Goal: Task Accomplishment & Management: Manage account settings

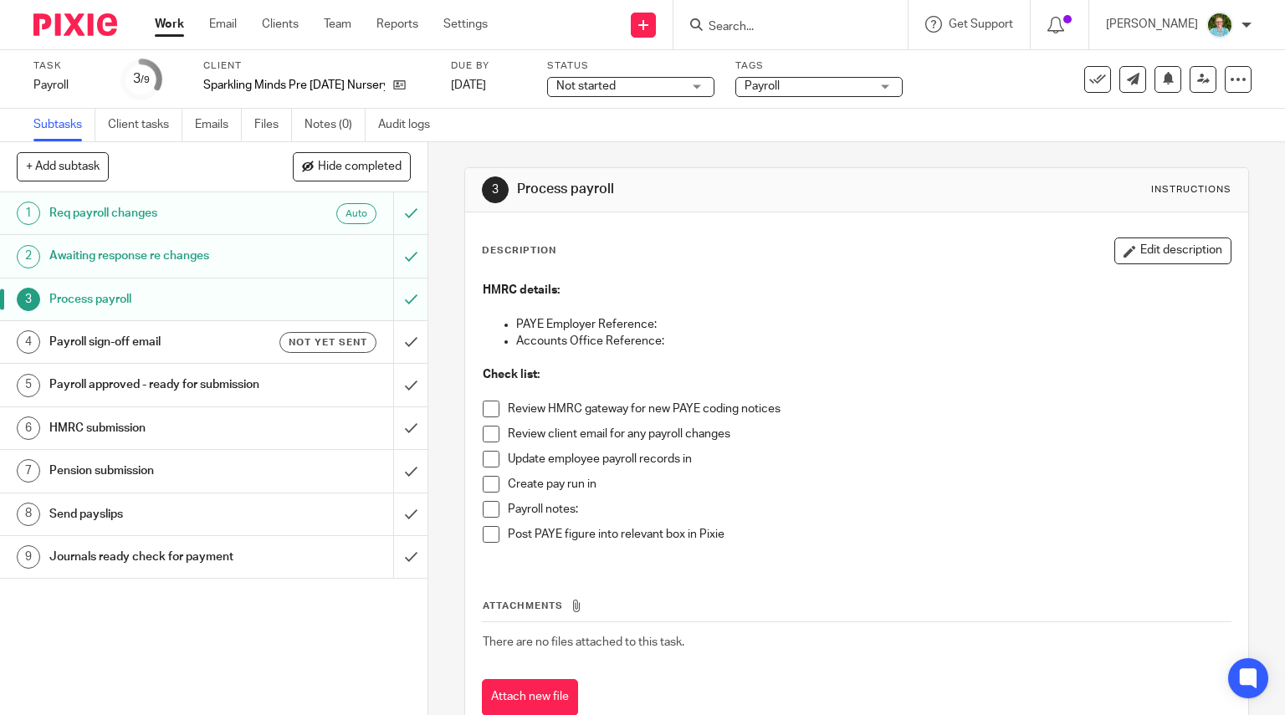
click at [786, 25] on input "Search" at bounding box center [782, 27] width 151 height 15
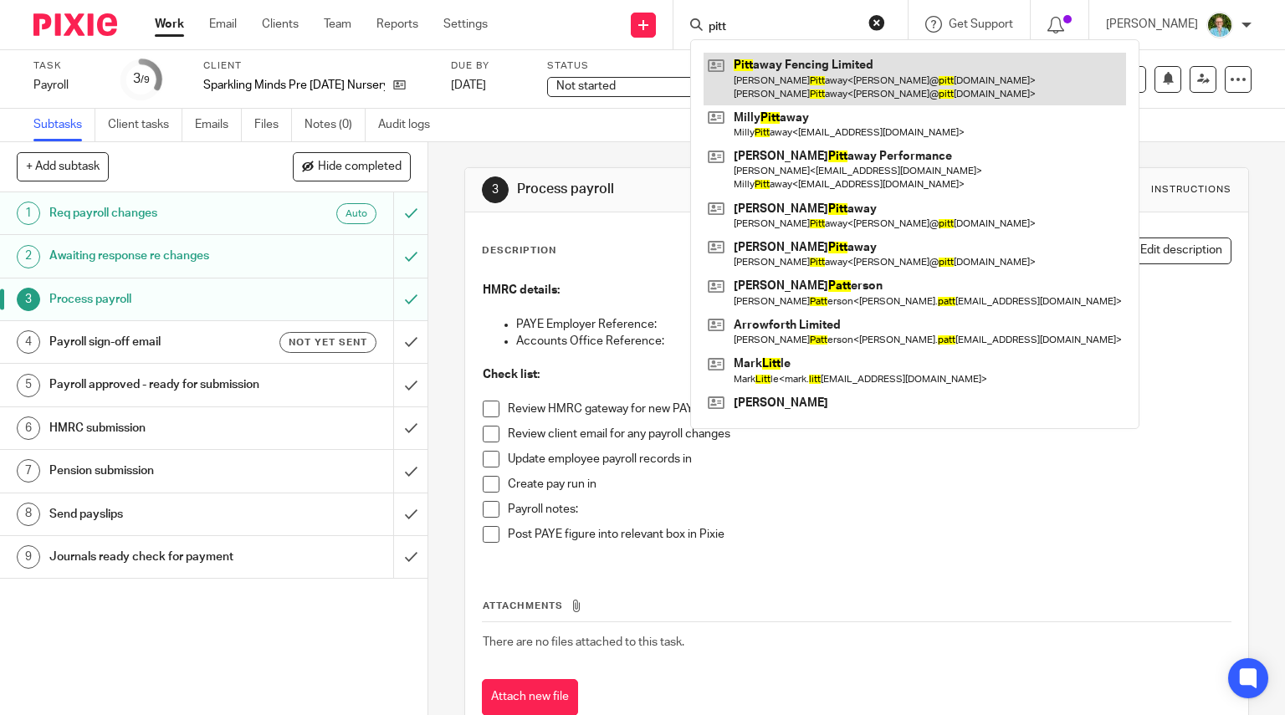
type input "pitt"
click at [801, 67] on link at bounding box center [914, 79] width 422 height 52
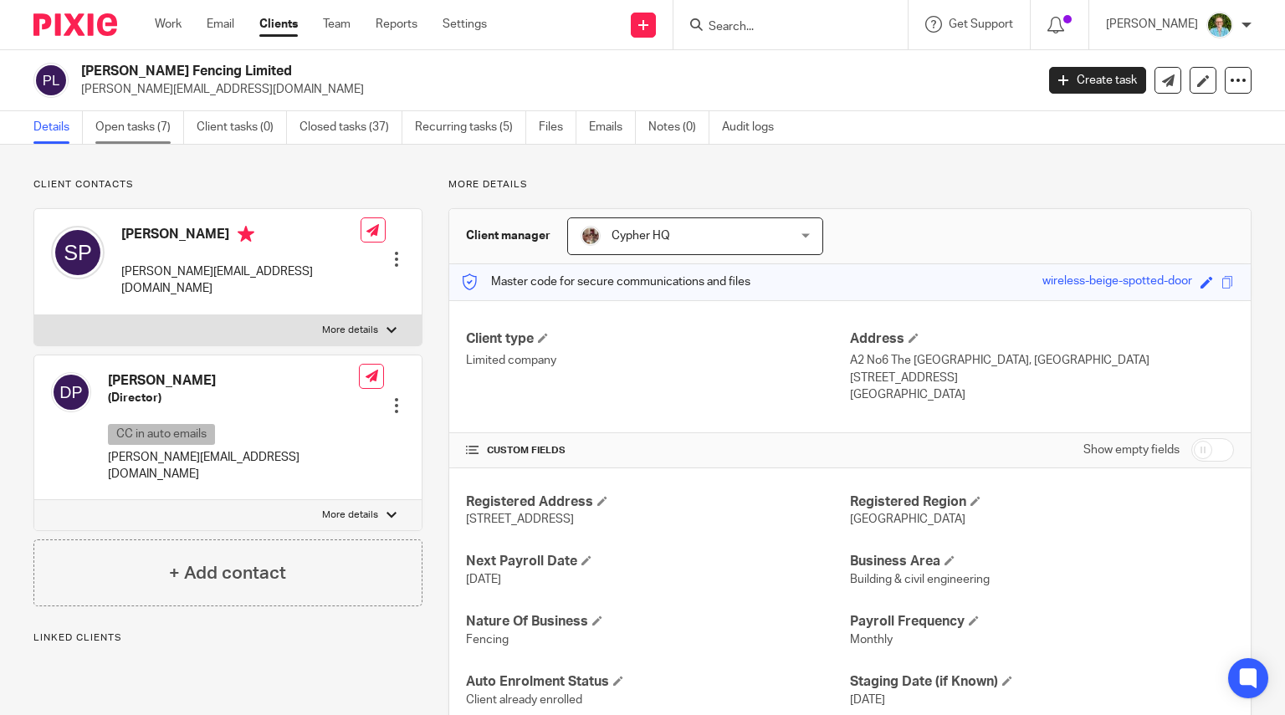
click at [161, 125] on link "Open tasks (7)" at bounding box center [139, 127] width 89 height 33
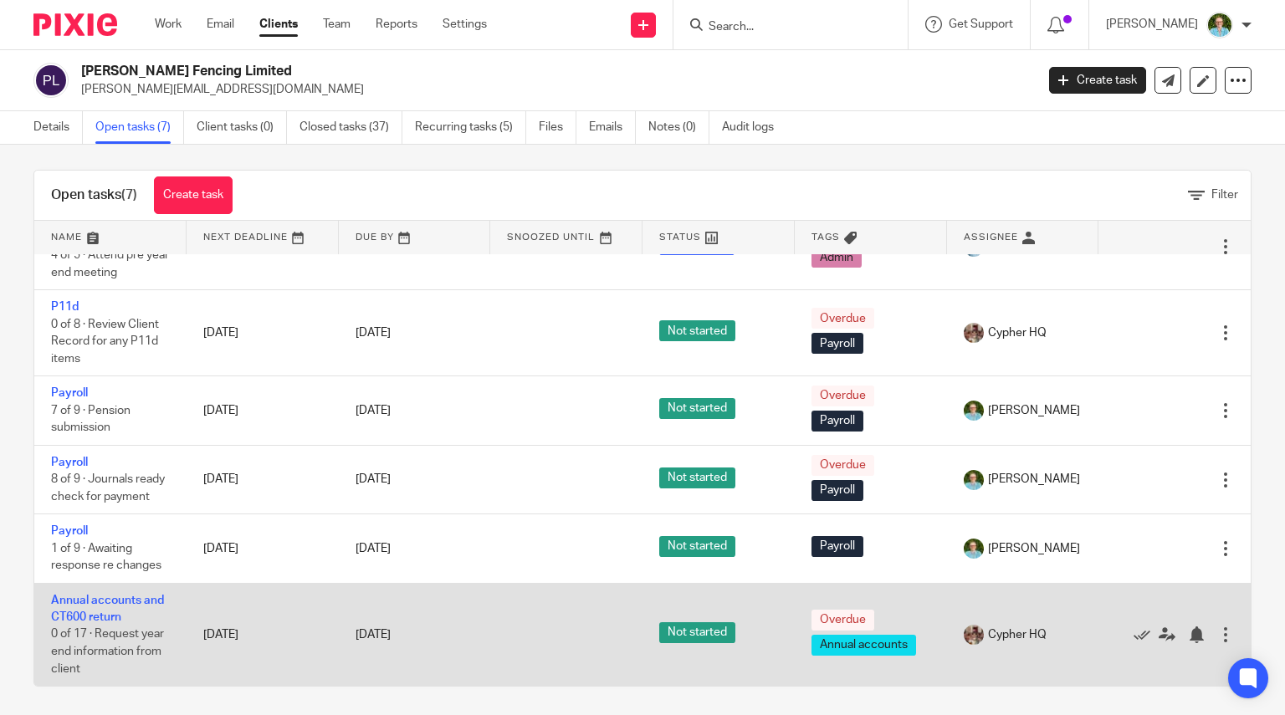
scroll to position [12, 0]
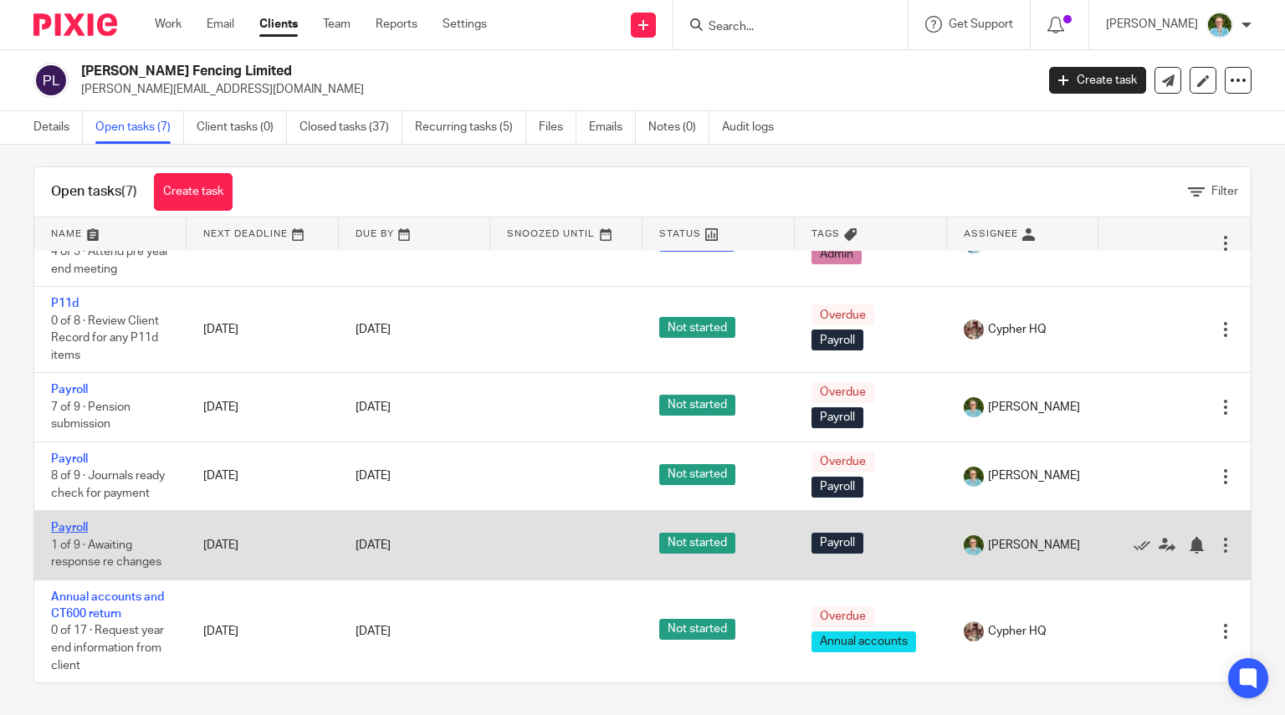
click at [73, 528] on link "Payroll" at bounding box center [69, 528] width 37 height 12
click at [75, 523] on link "Payroll" at bounding box center [69, 528] width 37 height 12
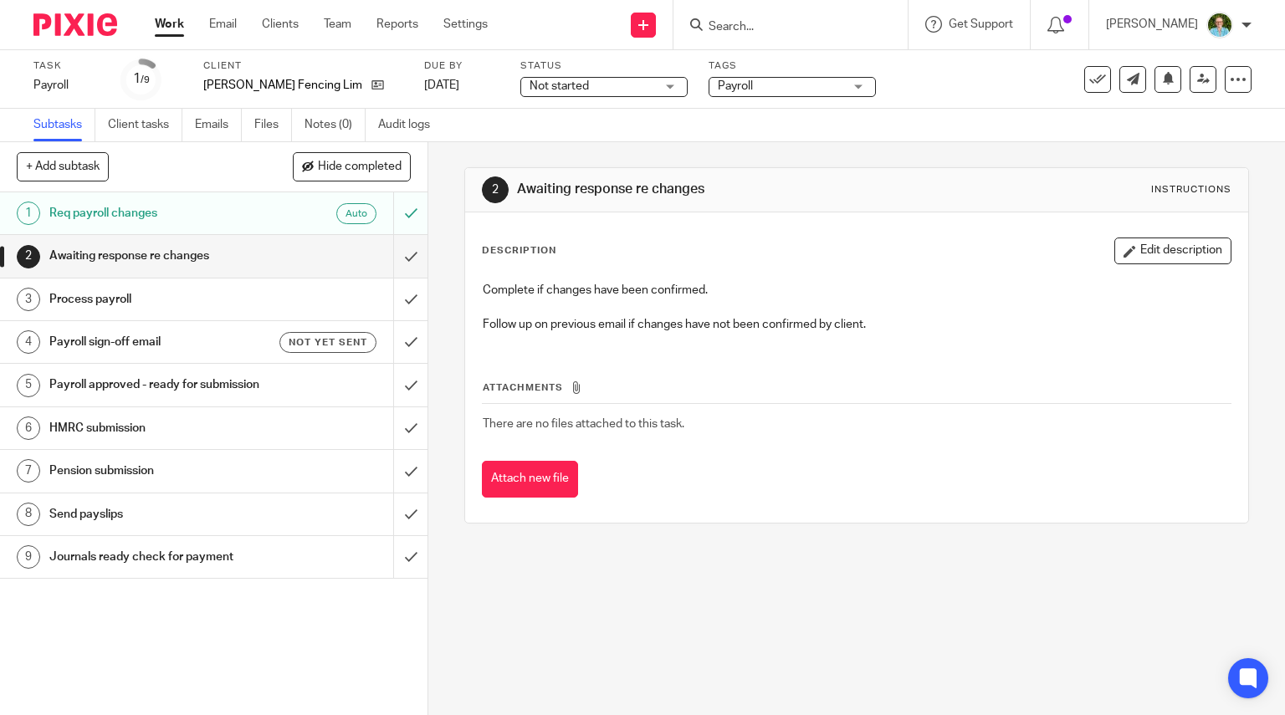
click at [424, 69] on label "Due by" at bounding box center [461, 65] width 75 height 13
click at [424, 86] on link "5 Oct 2025" at bounding box center [461, 86] width 75 height 18
click at [283, 218] on div "Auto" at bounding box center [322, 213] width 109 height 21
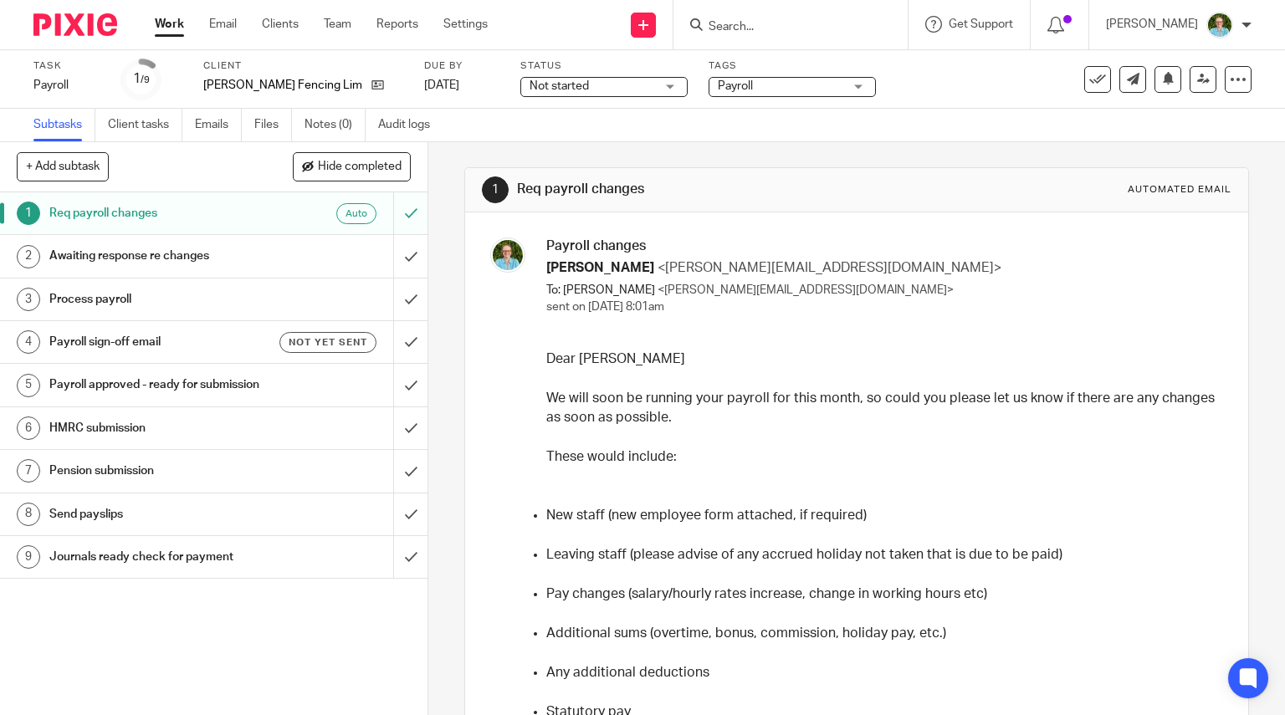
click at [759, 22] on input "Search" at bounding box center [782, 27] width 151 height 15
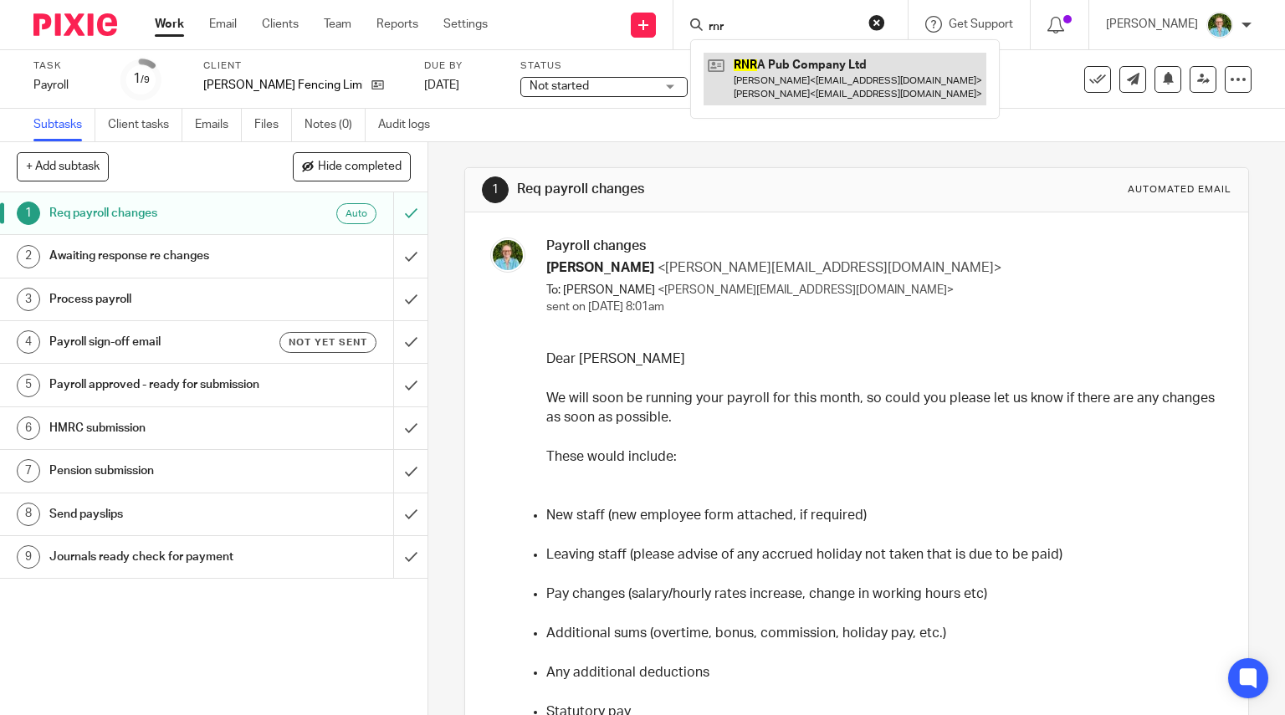
type input "rnr"
click at [777, 90] on link at bounding box center [844, 79] width 283 height 52
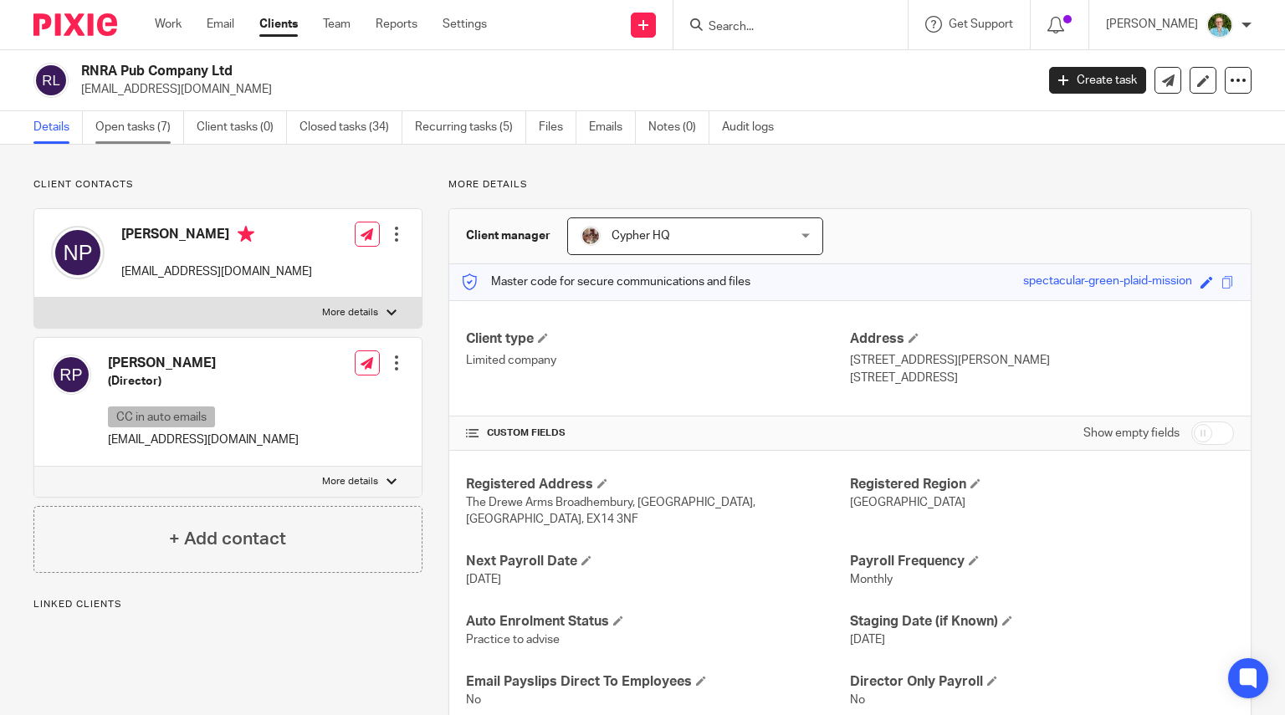
click at [133, 133] on link "Open tasks (7)" at bounding box center [139, 127] width 89 height 33
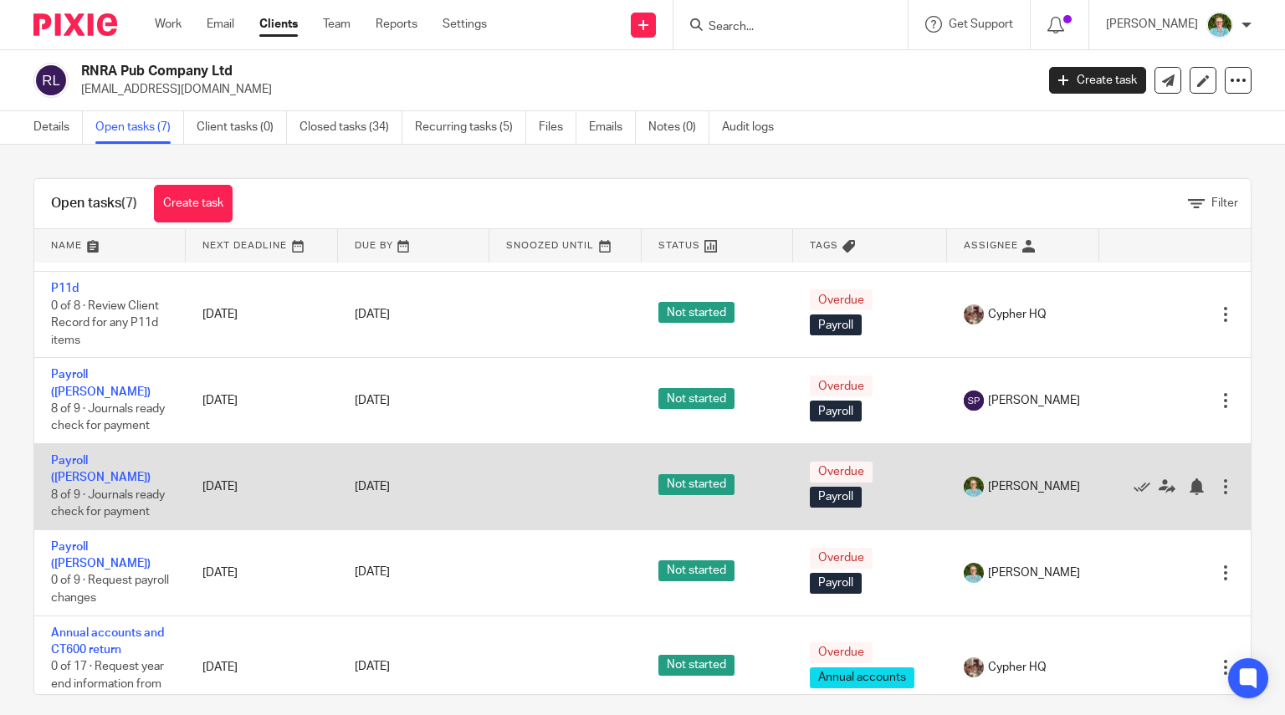
scroll to position [203, 0]
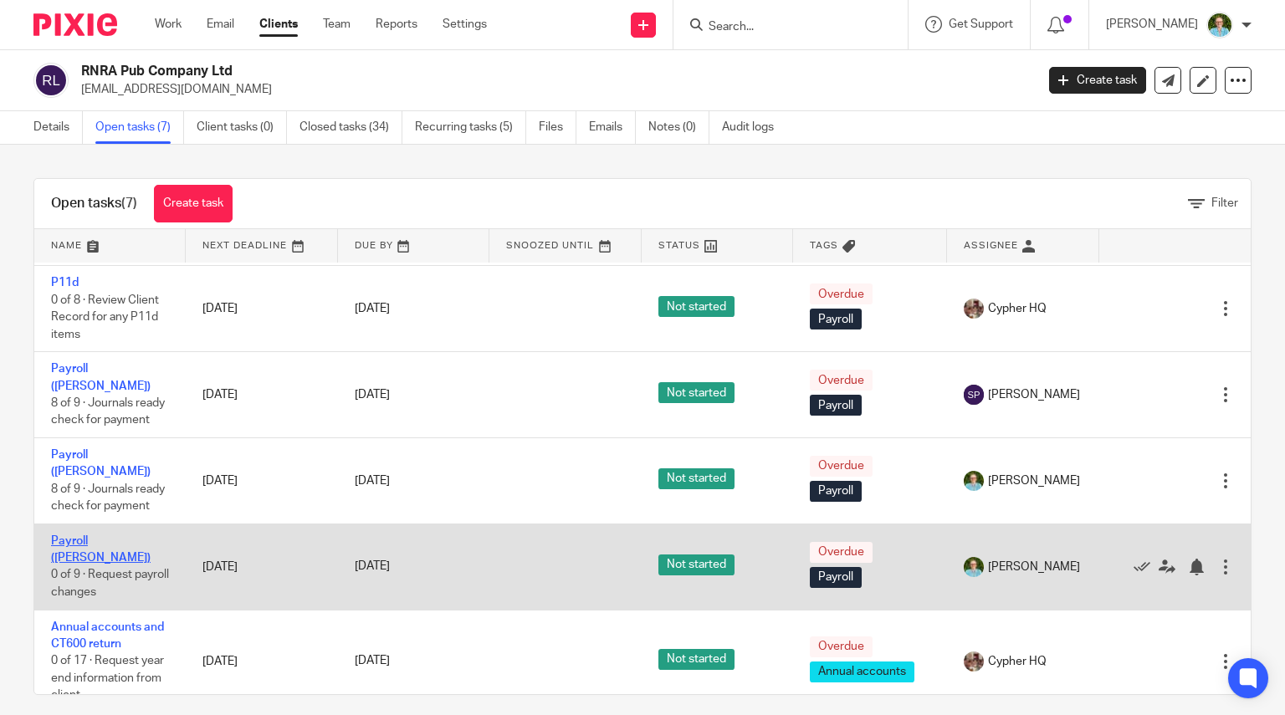
click at [97, 536] on link "Payroll ([PERSON_NAME])" at bounding box center [101, 549] width 100 height 28
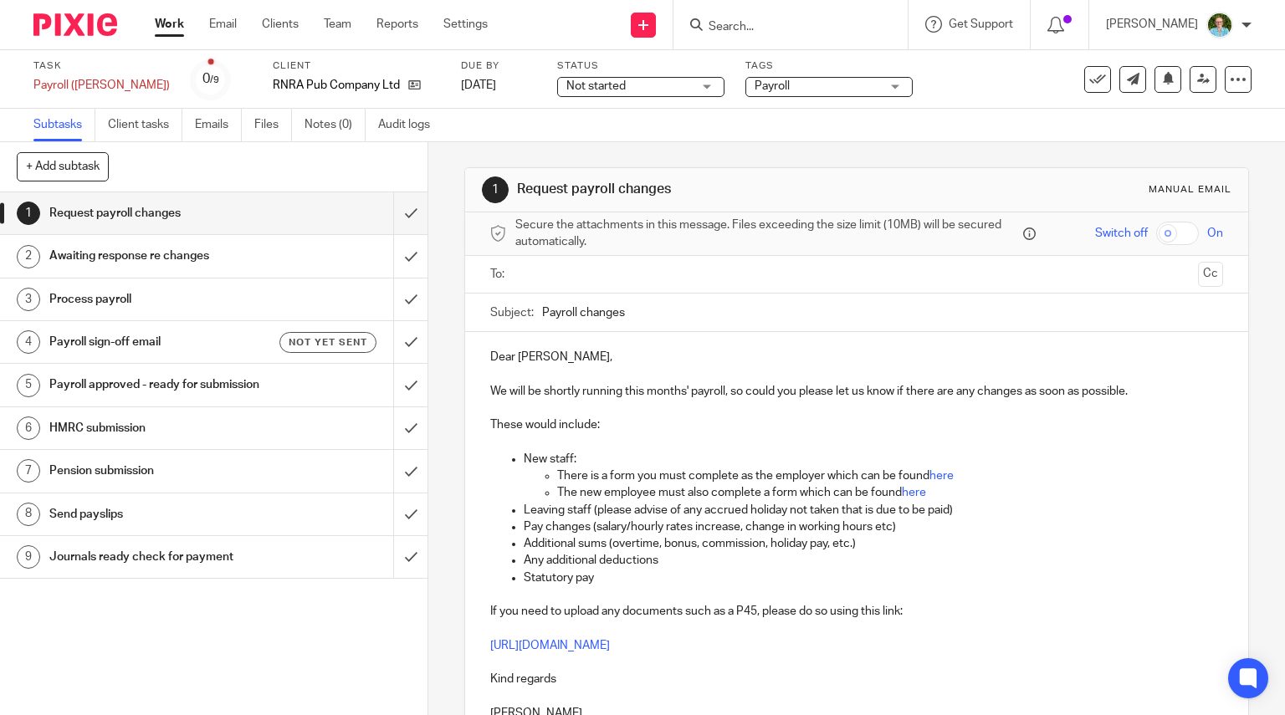
click at [708, 268] on input "text" at bounding box center [856, 274] width 670 height 19
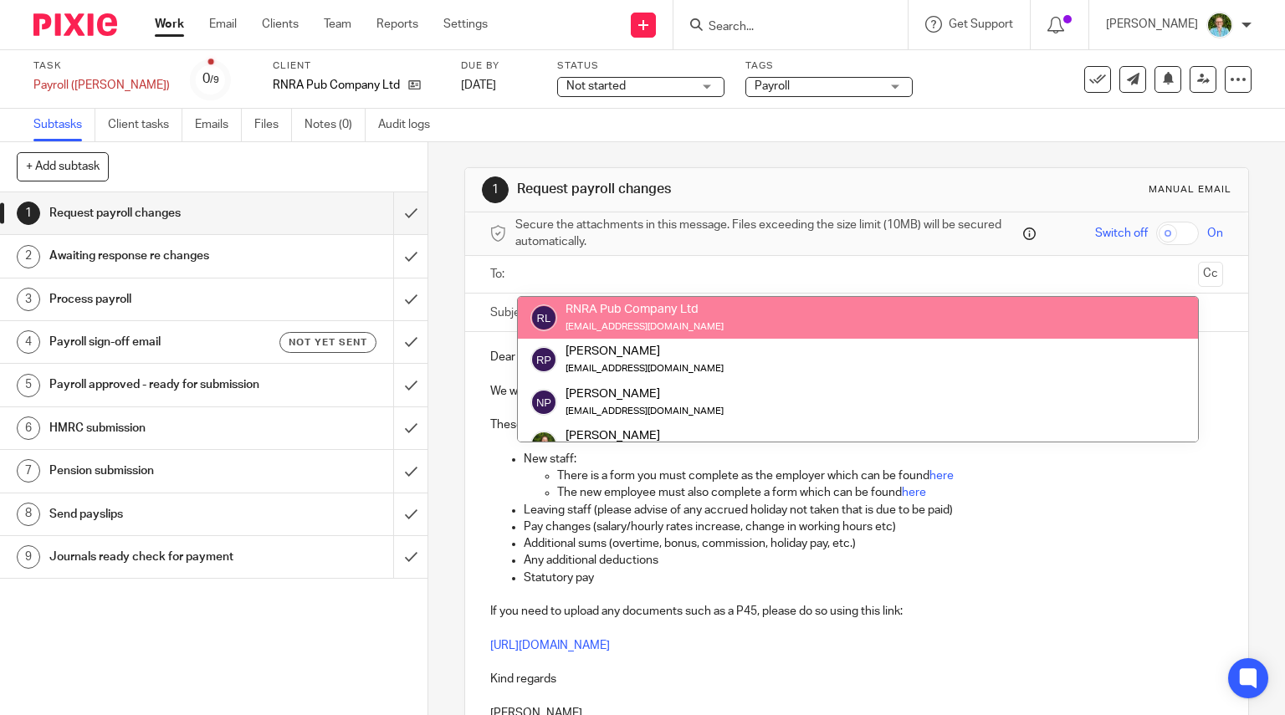
click at [647, 247] on span "Secure the attachments in this message. Files exceeding the size limit (10MB) w…" at bounding box center [767, 234] width 504 height 34
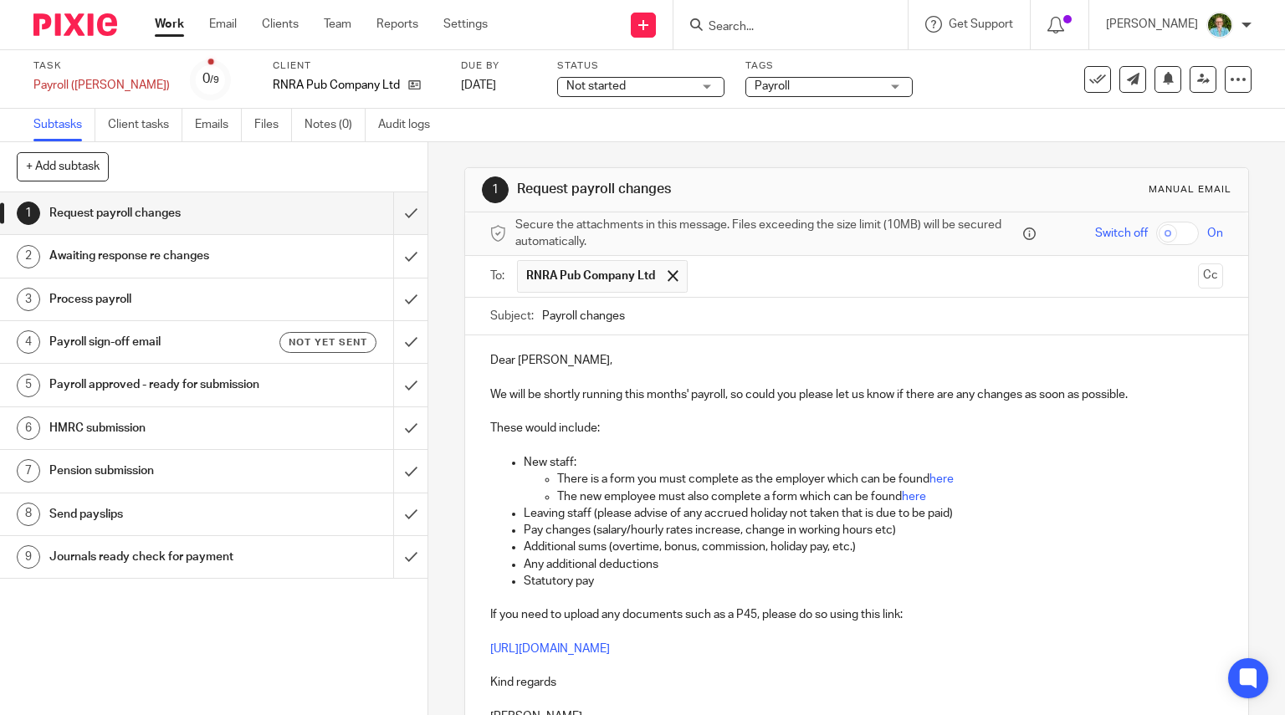
click at [540, 354] on p "Dear Natalie," at bounding box center [856, 360] width 733 height 17
click at [649, 473] on p "There is a form you must complete as the employer which can be found here" at bounding box center [890, 479] width 667 height 17
click at [462, 98] on div "Due by 24 Sep 2025" at bounding box center [498, 79] width 75 height 40
click at [462, 95] on div "Due by 24 Sep 2025" at bounding box center [498, 79] width 75 height 40
click at [465, 85] on link "24 Sep 2025" at bounding box center [498, 86] width 75 height 18
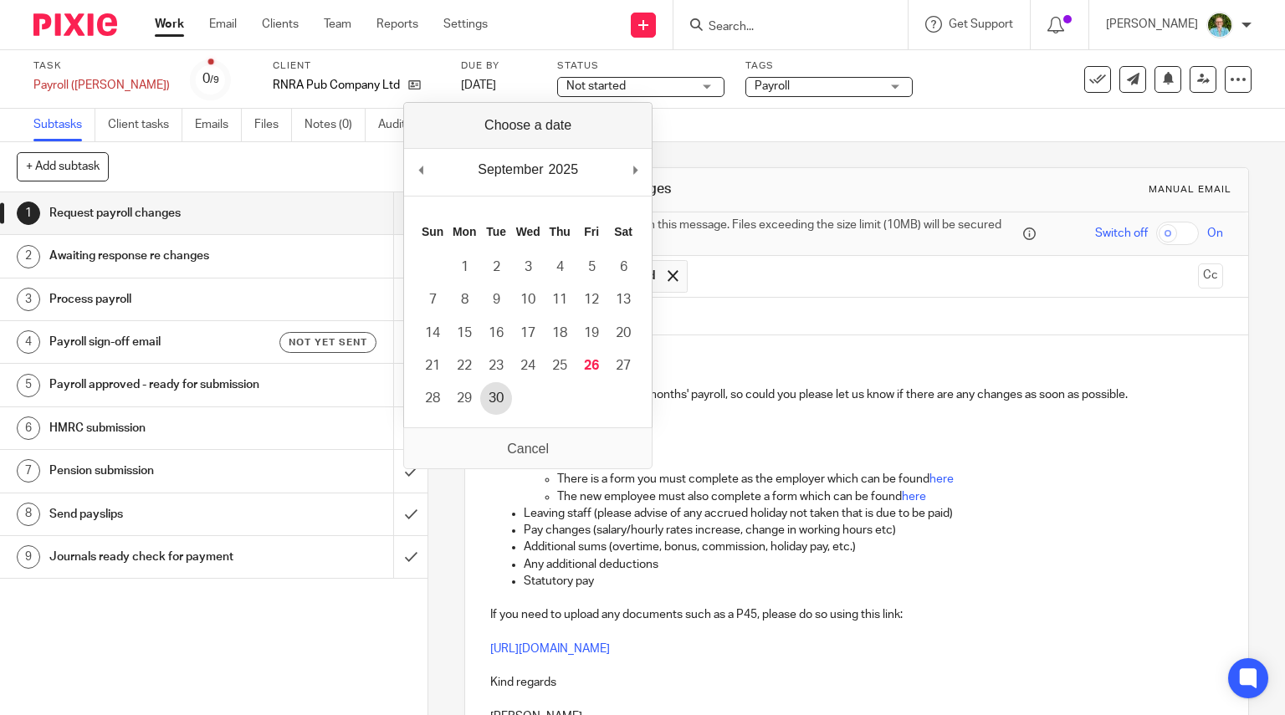
drag, startPoint x: 480, startPoint y: 407, endPoint x: 490, endPoint y: 401, distance: 12.1
click at [480, 406] on td "29" at bounding box center [464, 398] width 32 height 33
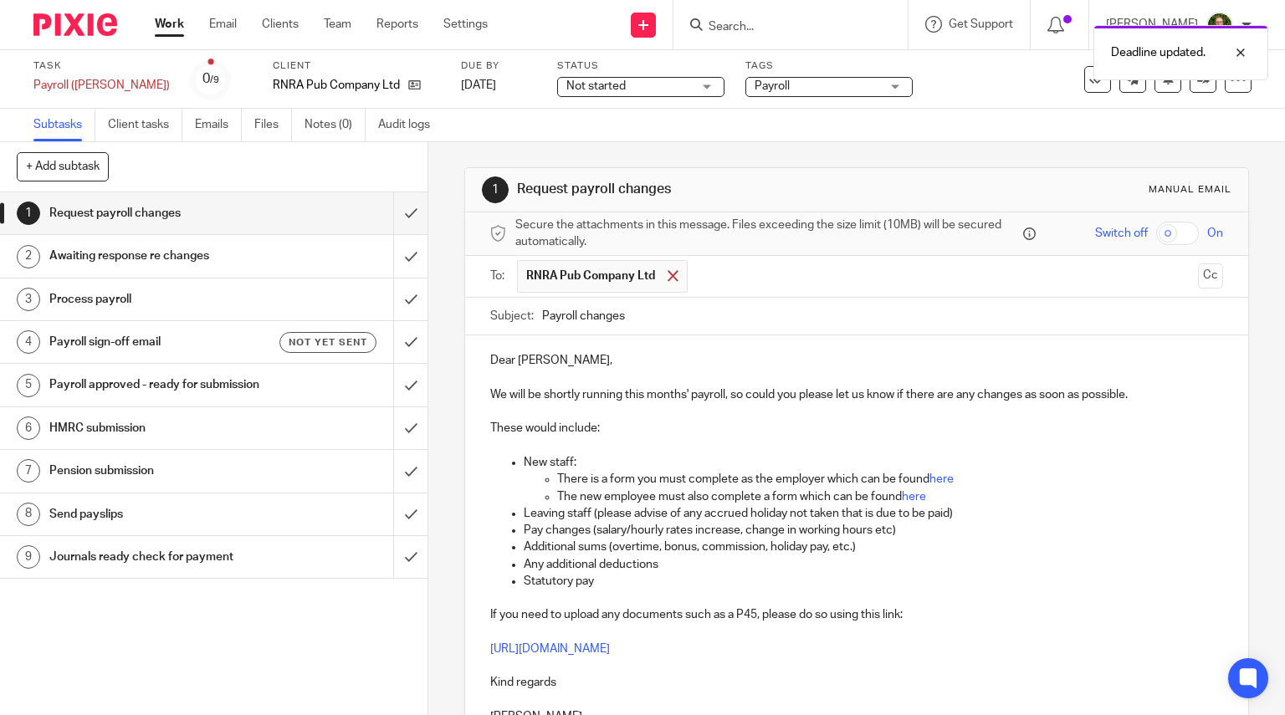
click at [664, 283] on div at bounding box center [672, 275] width 19 height 25
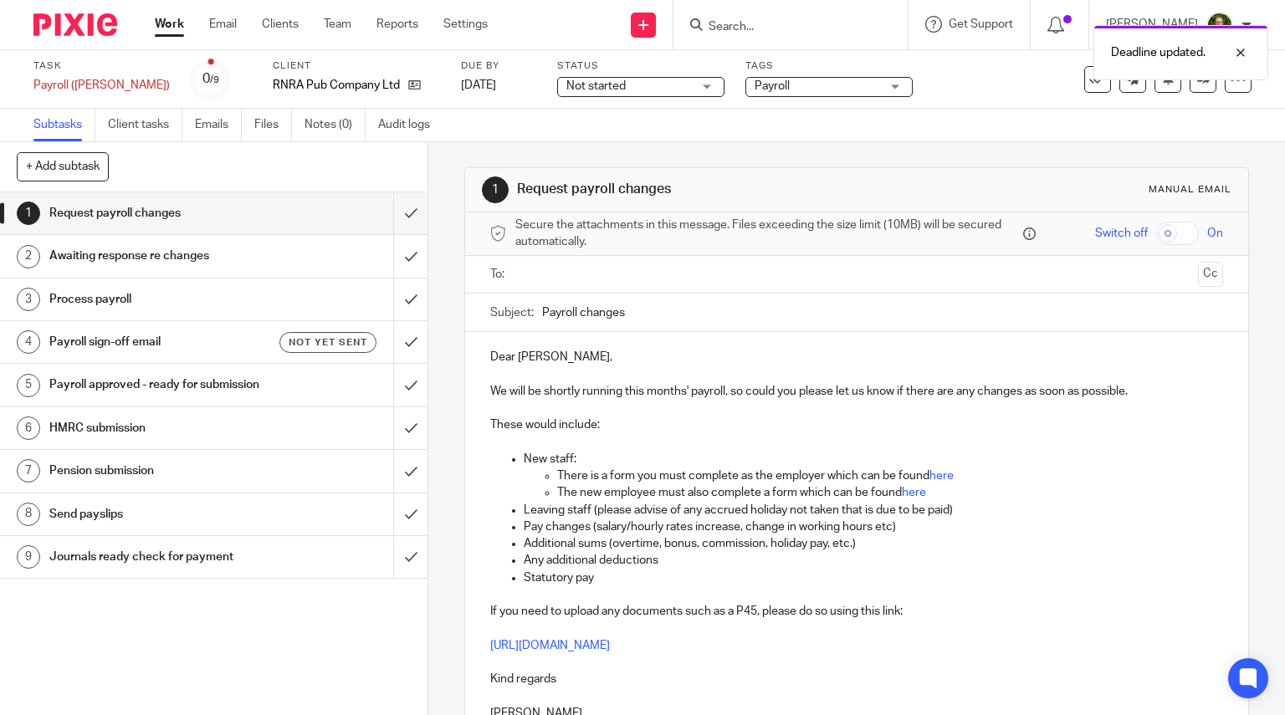
click at [622, 270] on input "text" at bounding box center [856, 274] width 670 height 19
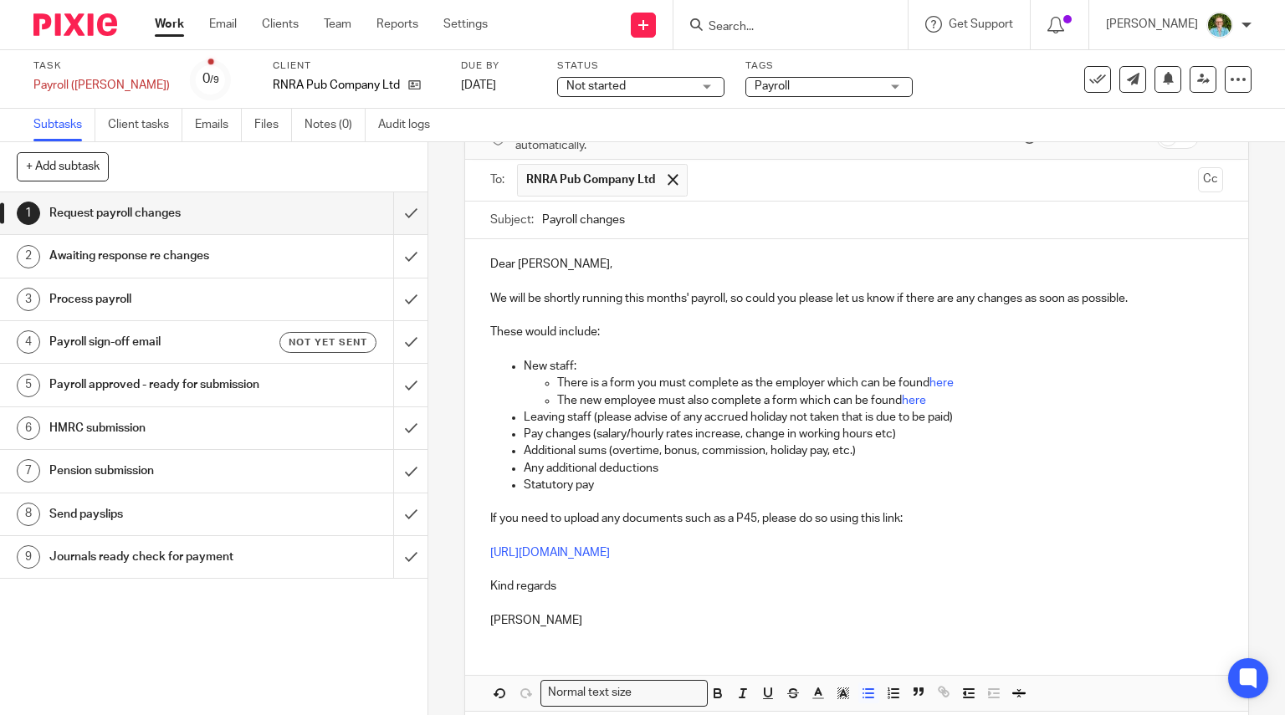
scroll to position [169, 0]
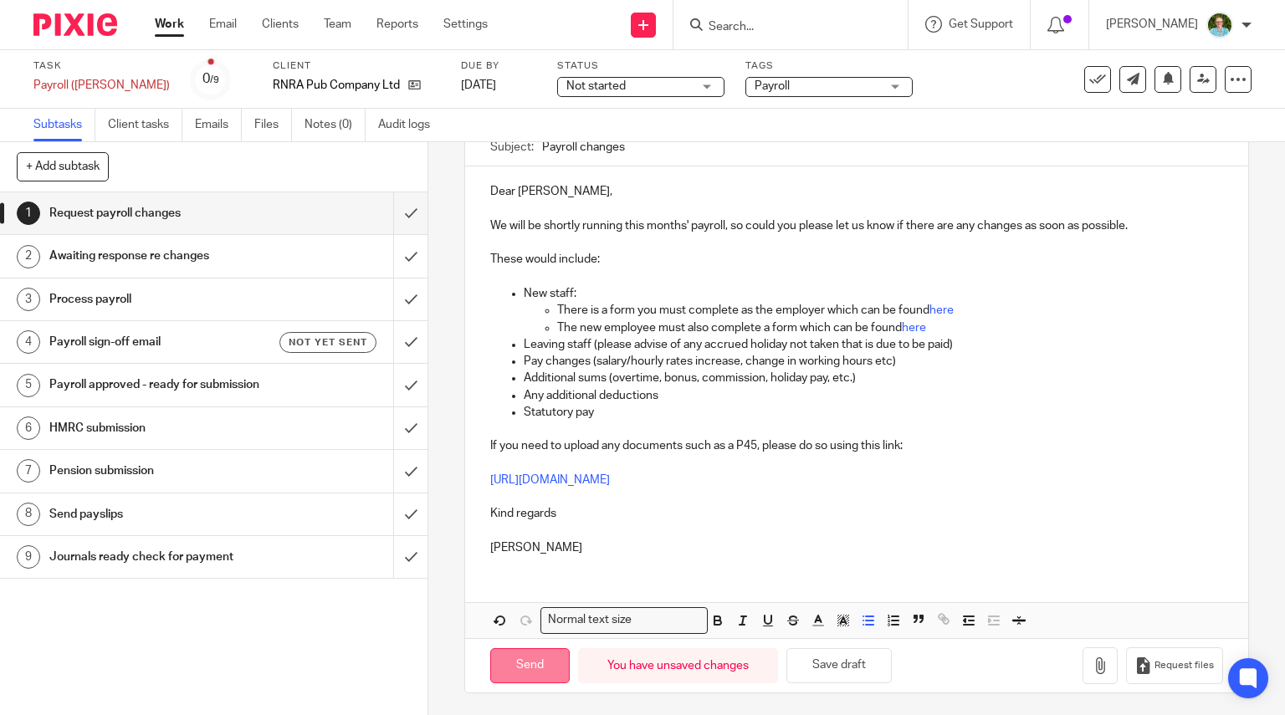
click at [545, 660] on input "Send" at bounding box center [529, 666] width 79 height 36
type input "Sent"
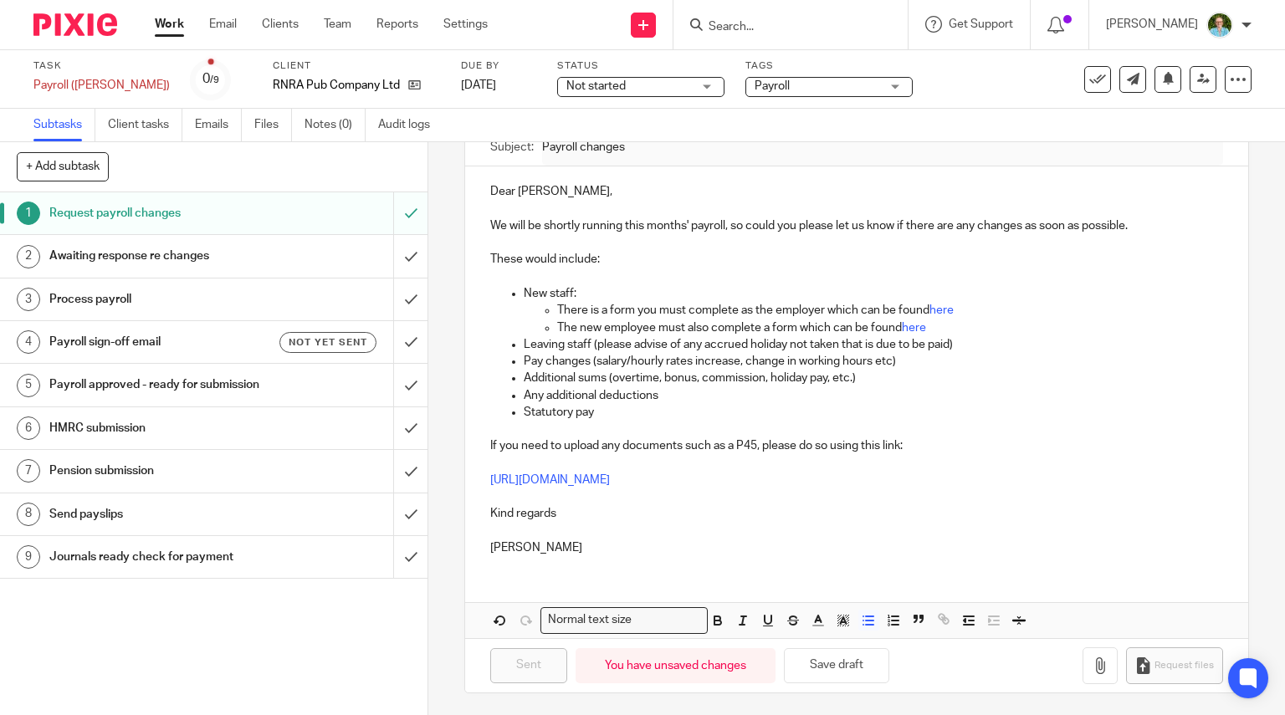
click at [815, 24] on input "Search" at bounding box center [782, 27] width 151 height 15
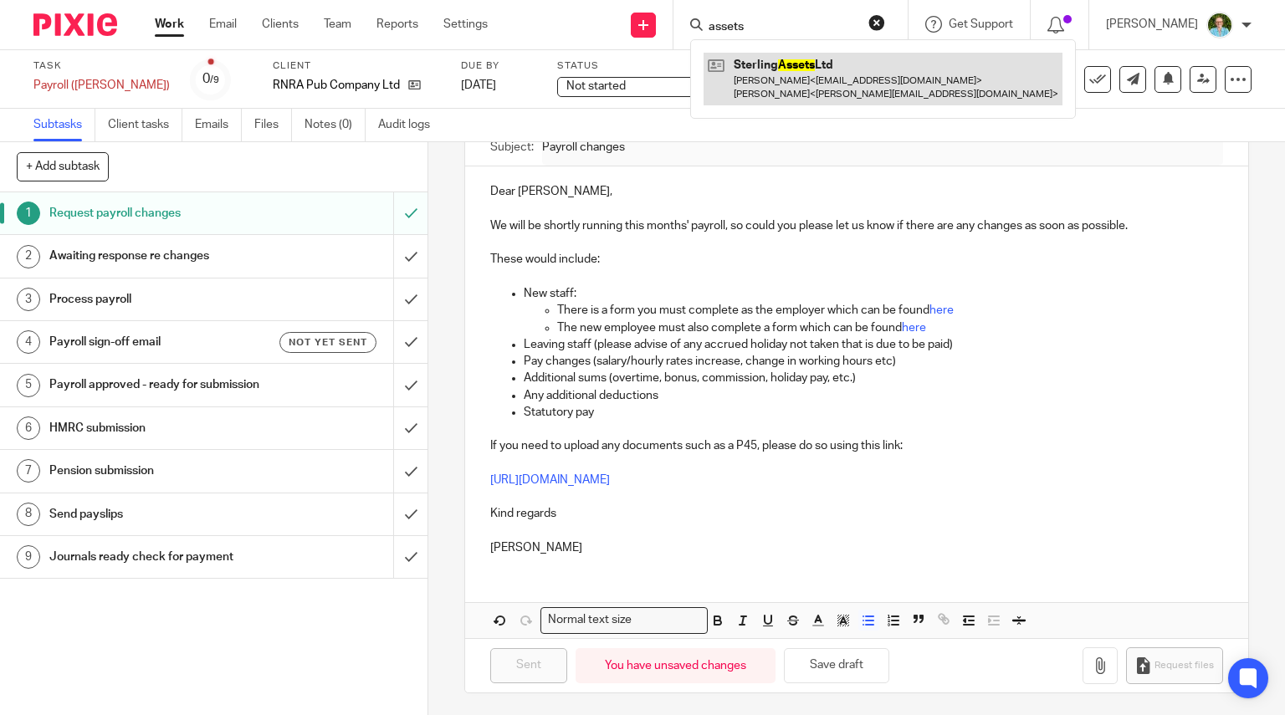
type input "assets"
click at [838, 76] on link at bounding box center [882, 79] width 359 height 52
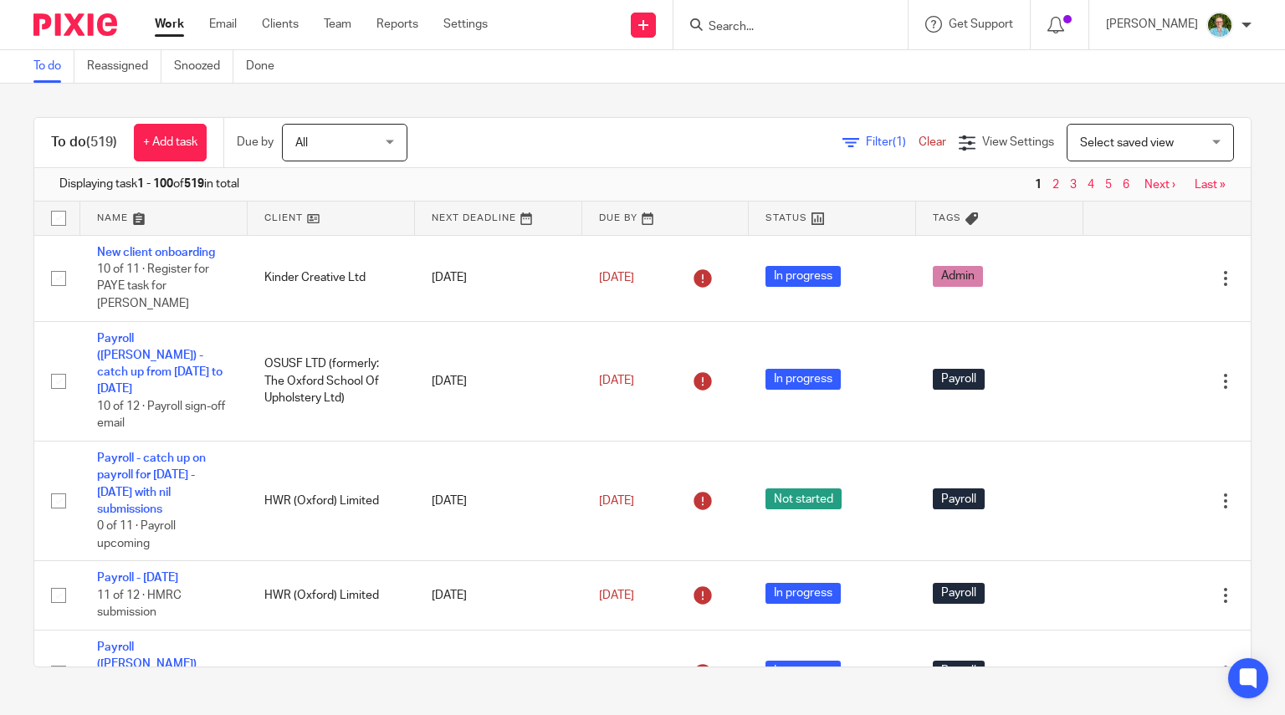
click at [749, 24] on input "Search" at bounding box center [782, 27] width 151 height 15
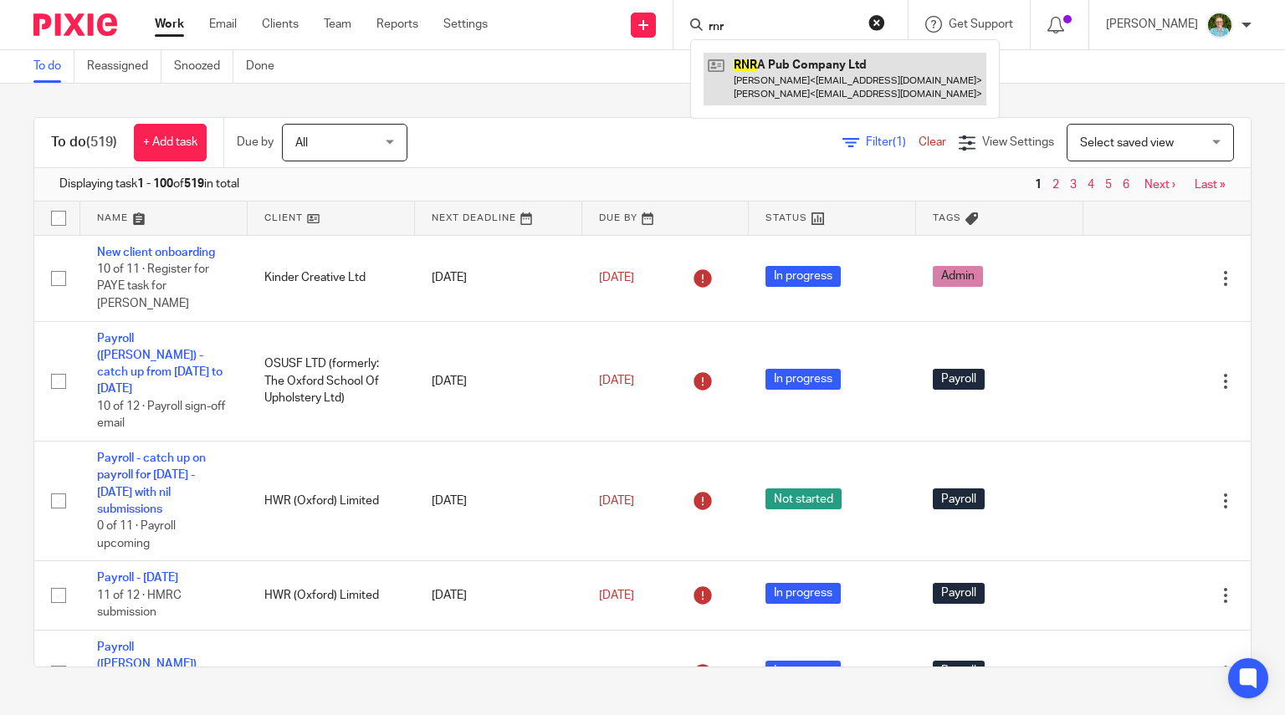
type input "rnr"
click at [774, 72] on link at bounding box center [844, 79] width 283 height 52
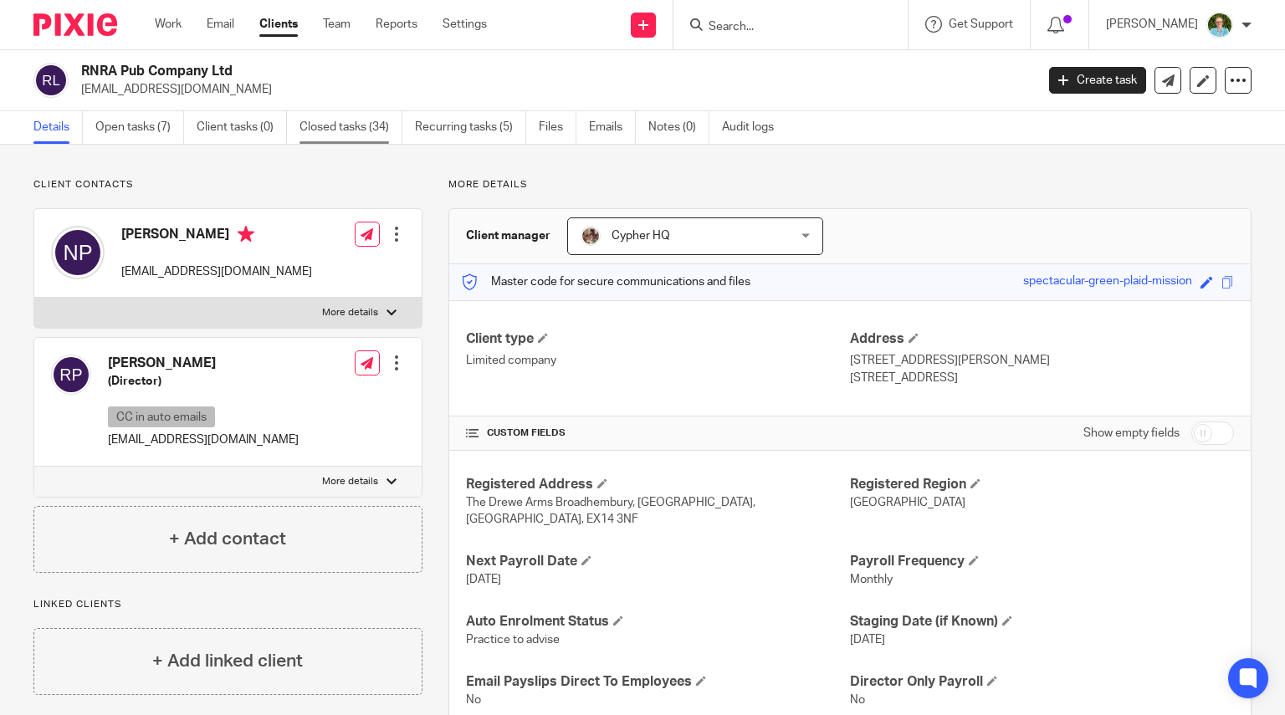
click at [347, 120] on link "Closed tasks (34)" at bounding box center [350, 127] width 103 height 33
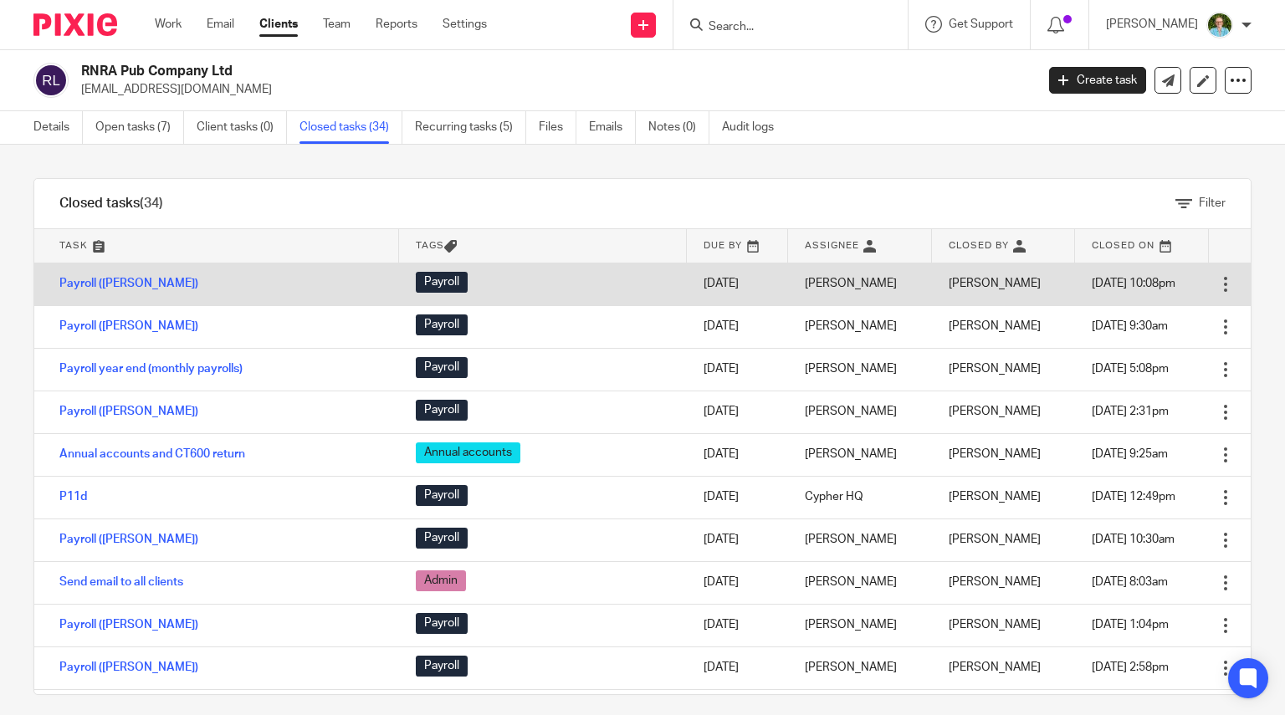
click at [124, 267] on td "Payroll ([PERSON_NAME])" at bounding box center [216, 284] width 365 height 43
click at [121, 278] on link "Payroll ([PERSON_NAME])" at bounding box center [128, 284] width 139 height 12
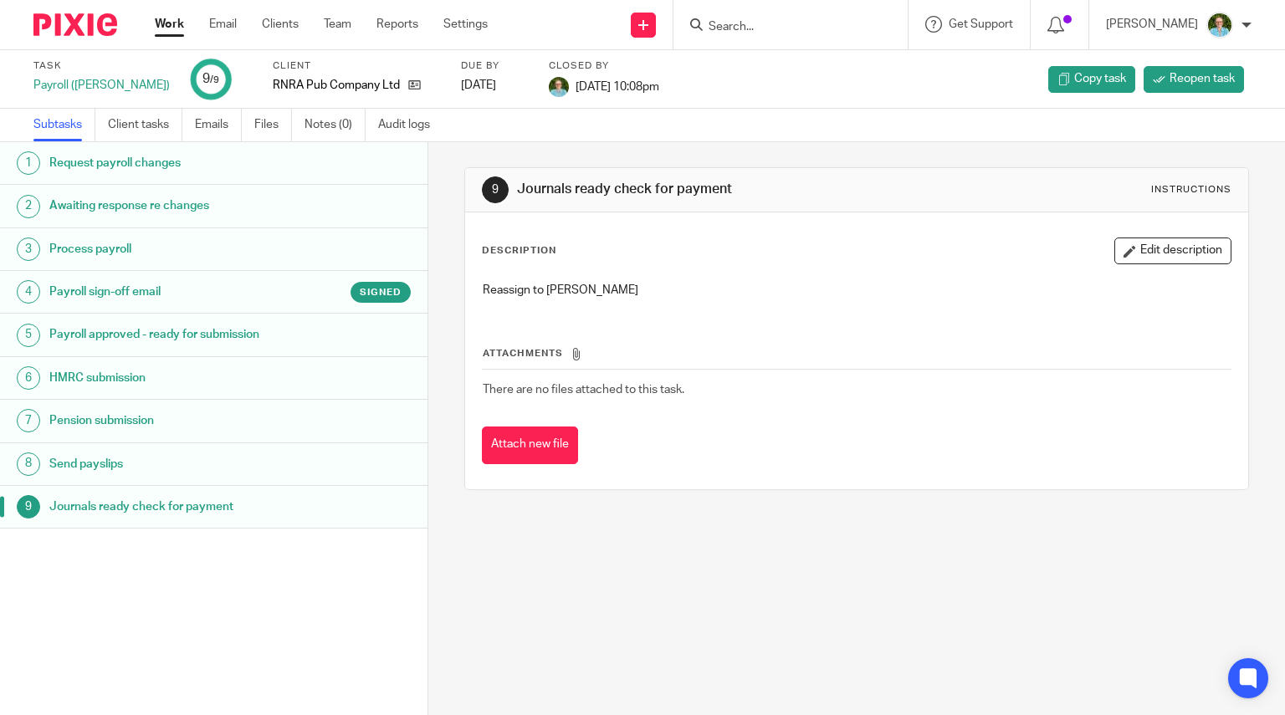
click at [299, 180] on link "1 Request payroll changes" at bounding box center [213, 163] width 427 height 42
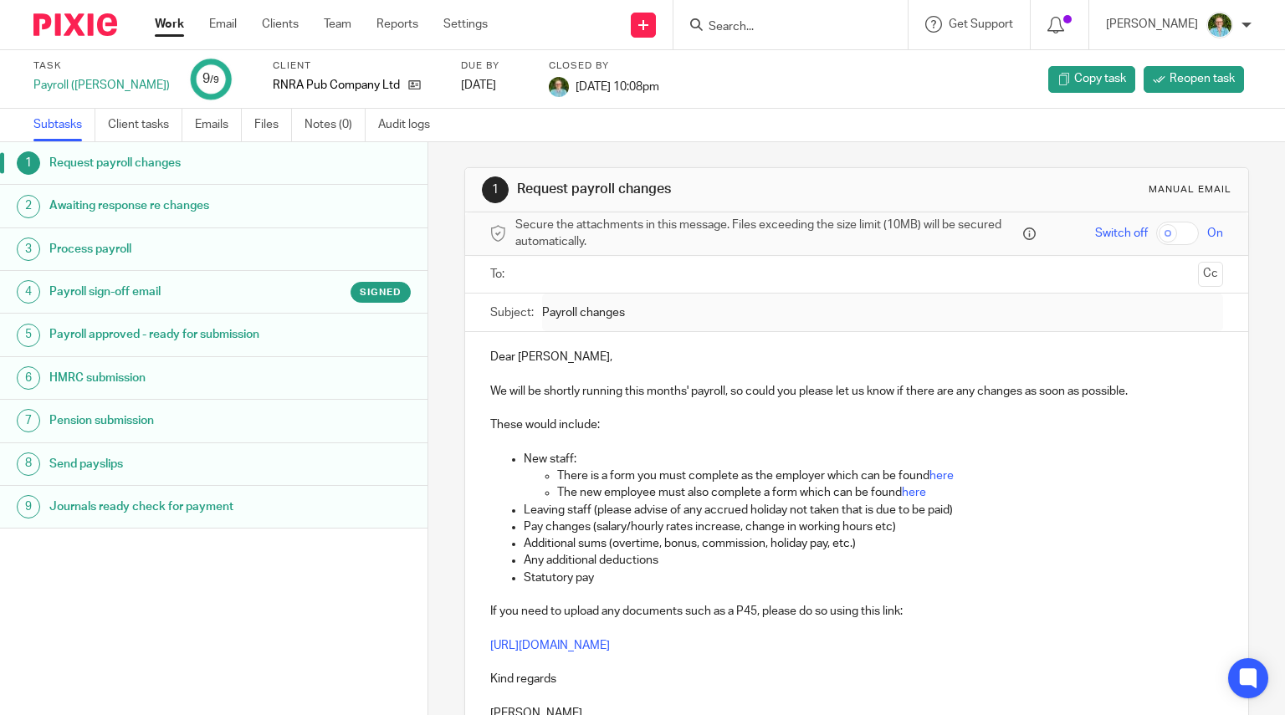
click at [220, 278] on link "4 Payroll sign-off email Signed" at bounding box center [213, 292] width 427 height 42
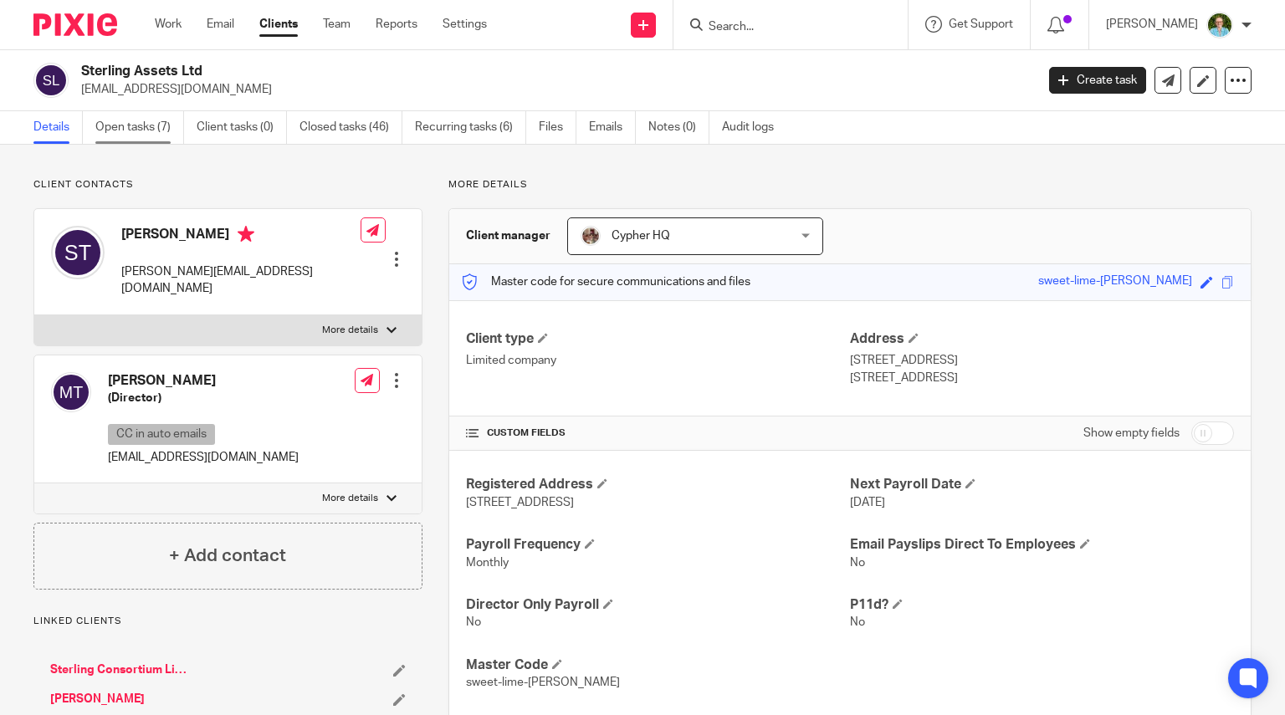
click at [126, 128] on link "Open tasks (7)" at bounding box center [139, 127] width 89 height 33
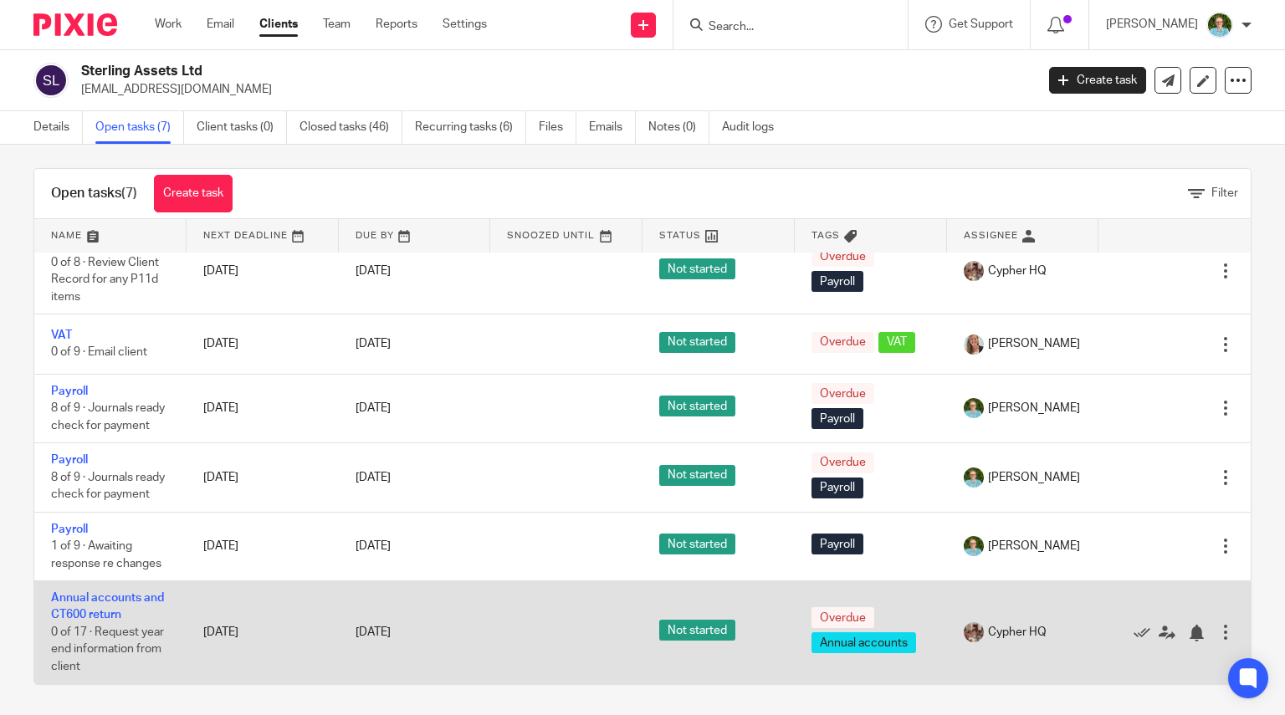
scroll to position [12, 0]
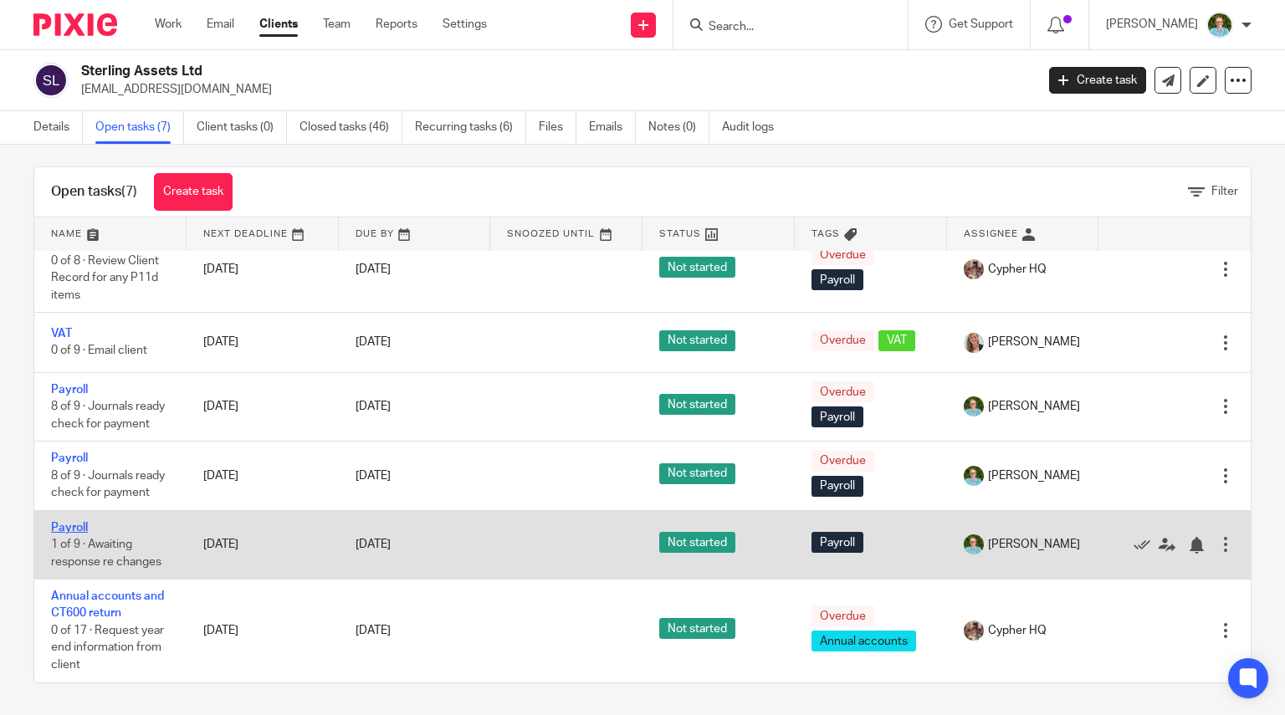
click at [79, 529] on link "Payroll" at bounding box center [69, 528] width 37 height 12
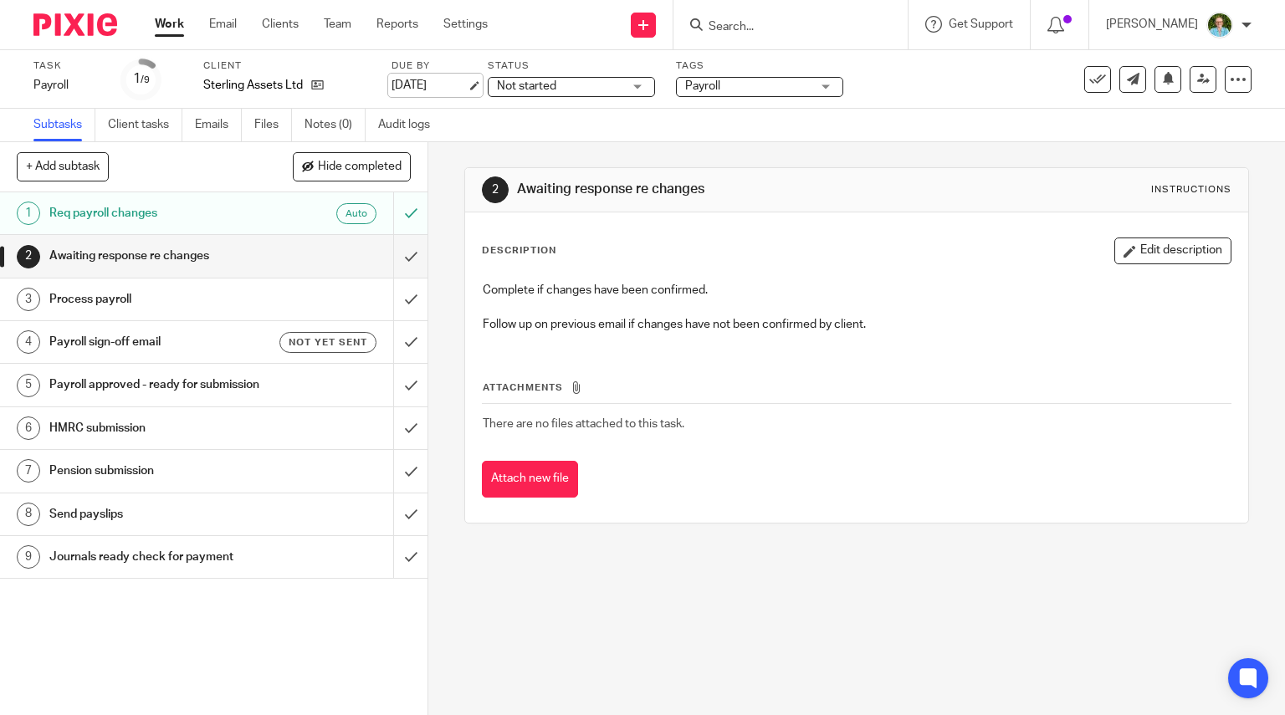
click at [437, 89] on link "[DATE]" at bounding box center [428, 86] width 75 height 18
click at [200, 207] on h1 "Req payroll changes" at bounding box center [158, 213] width 218 height 25
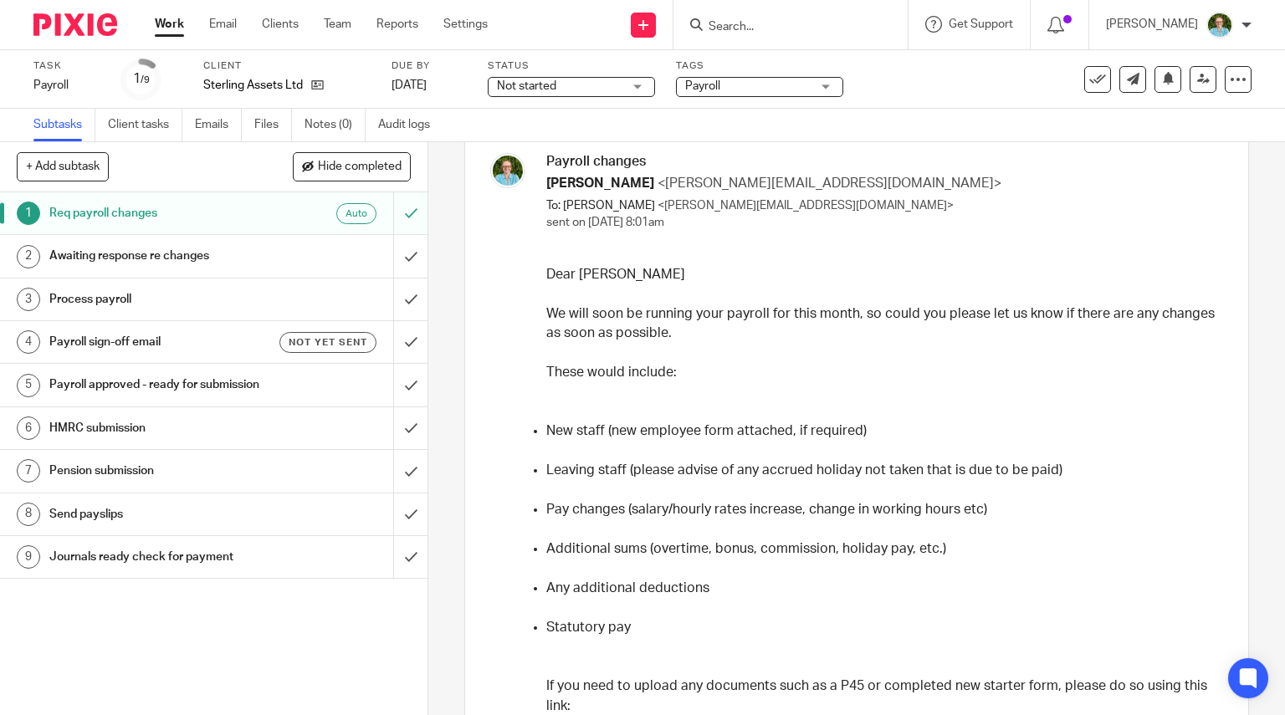
scroll to position [84, 0]
click at [797, 21] on input "Search" at bounding box center [782, 27] width 151 height 15
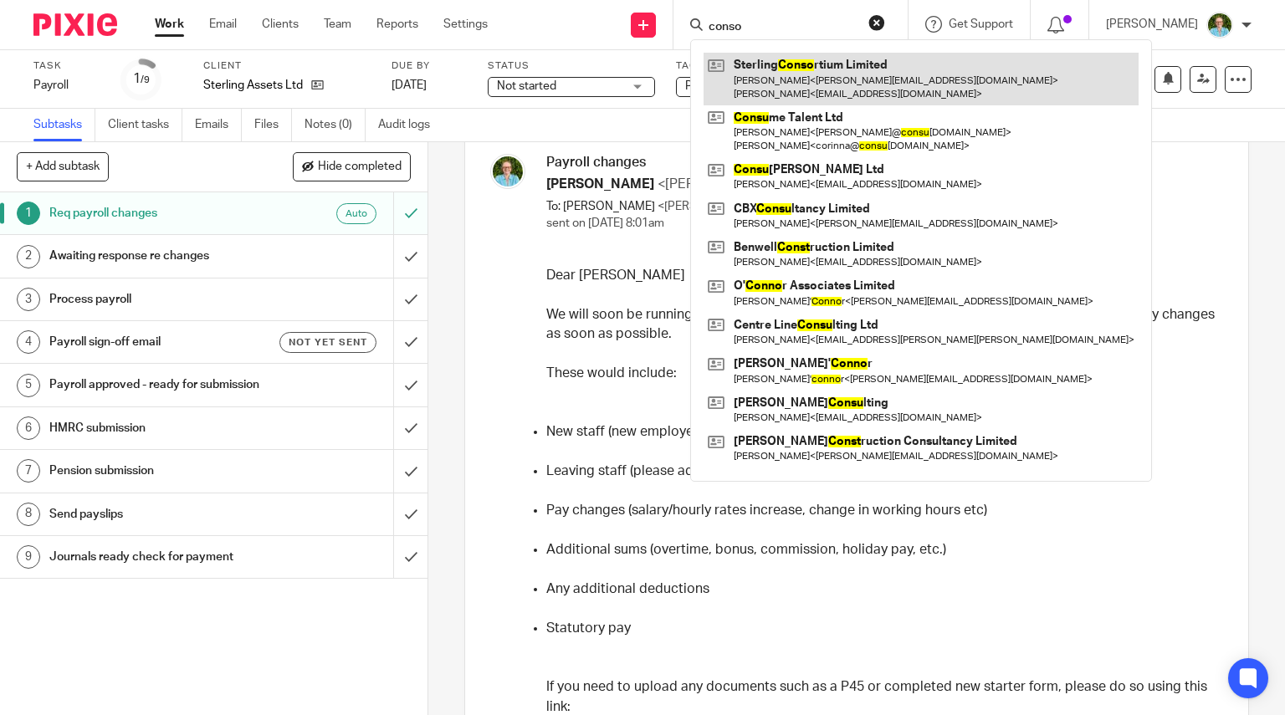
type input "conso"
click at [819, 65] on link at bounding box center [920, 79] width 435 height 52
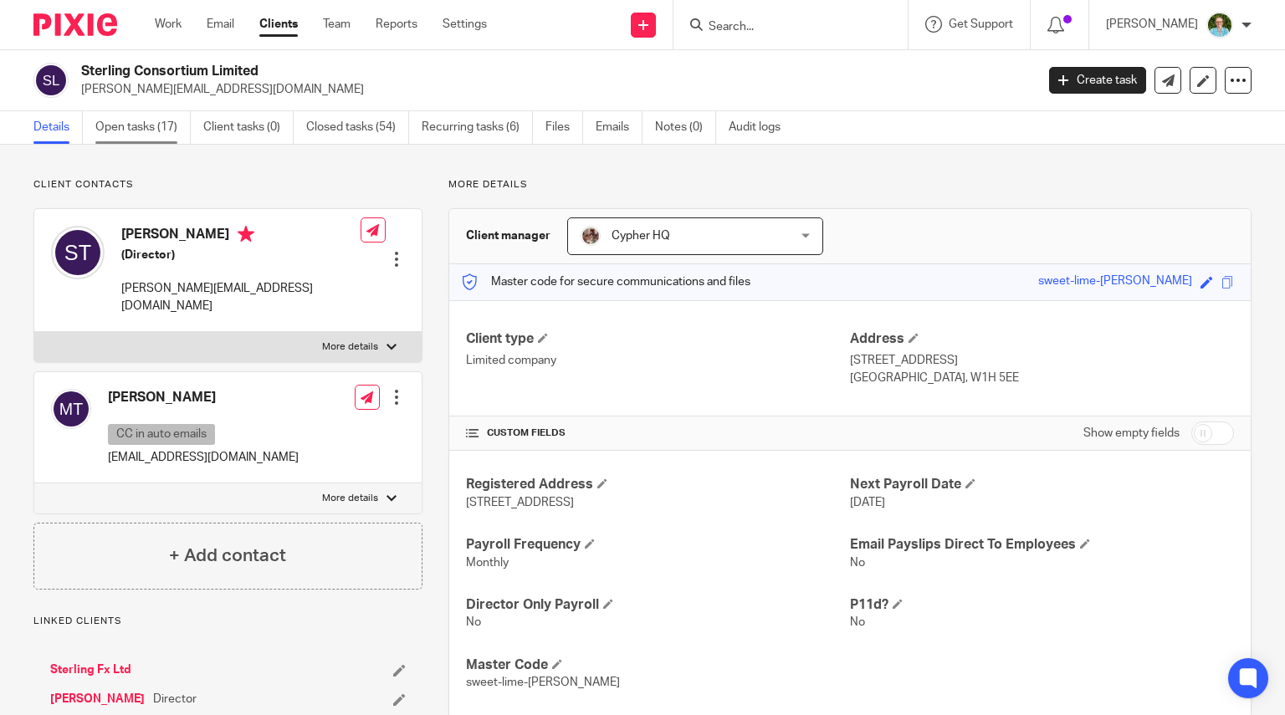
click at [112, 120] on link "Open tasks (17)" at bounding box center [142, 127] width 95 height 33
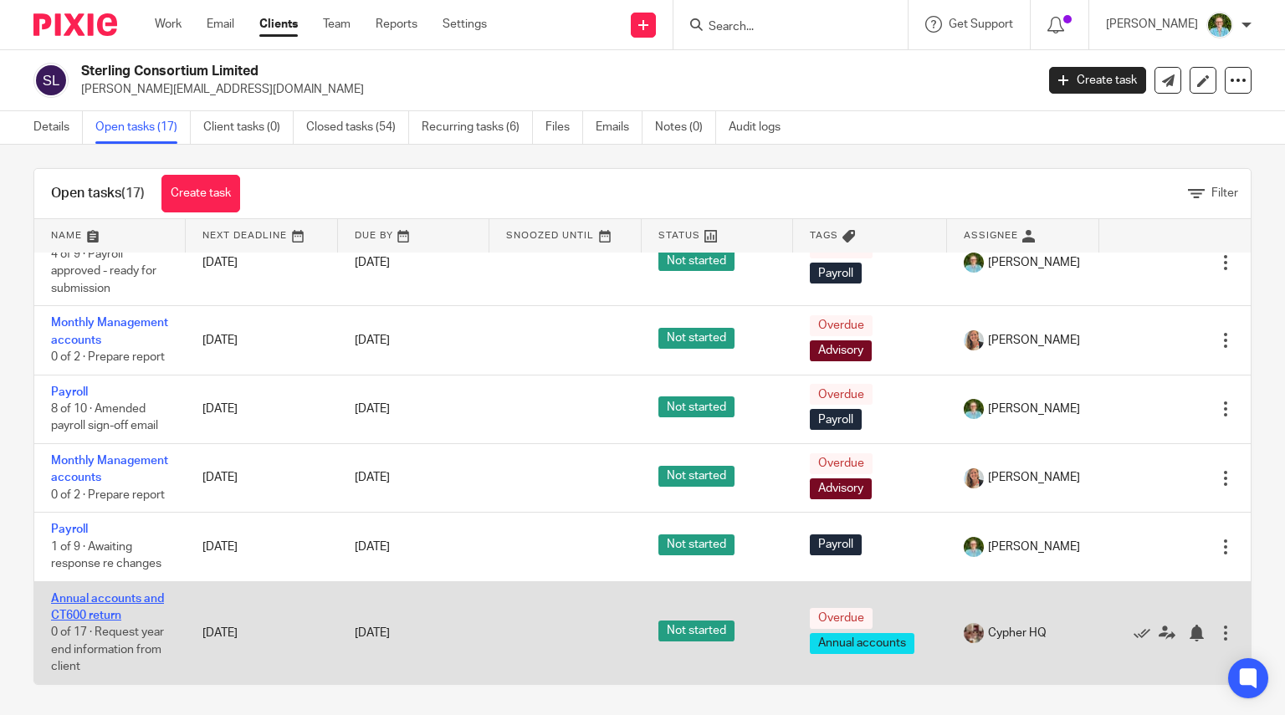
scroll to position [12, 0]
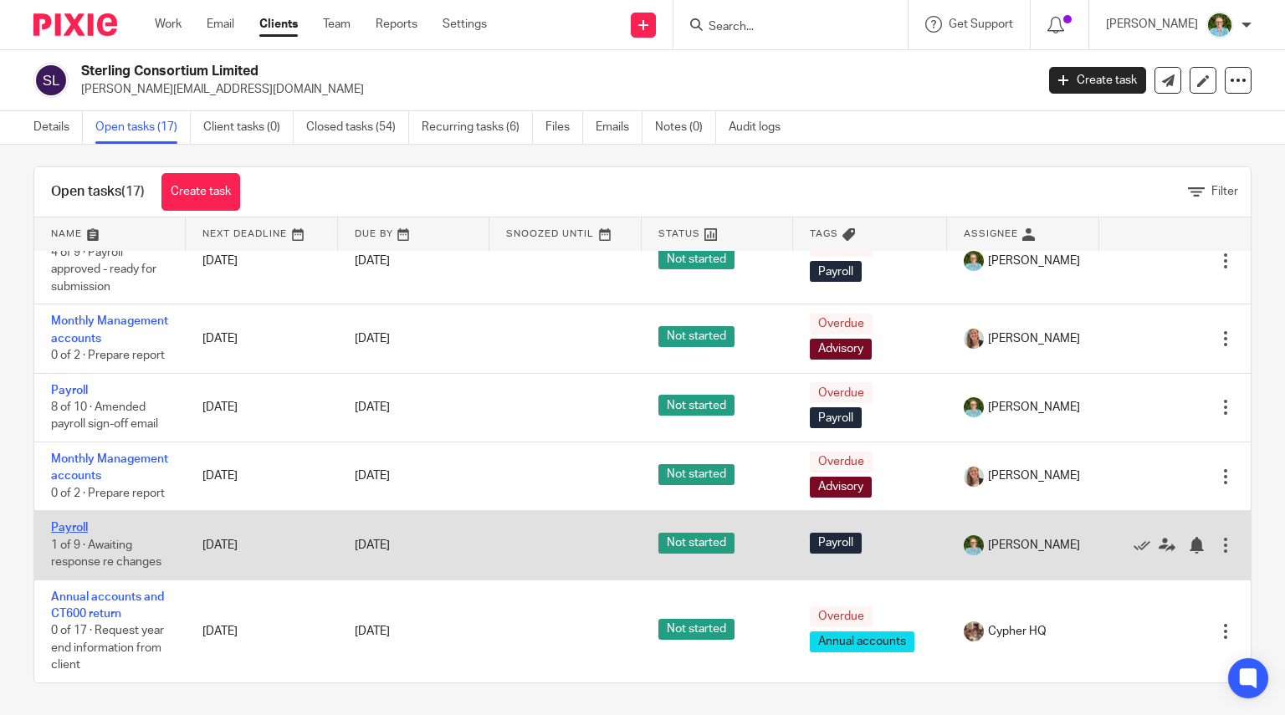
click at [79, 524] on link "Payroll" at bounding box center [69, 528] width 37 height 12
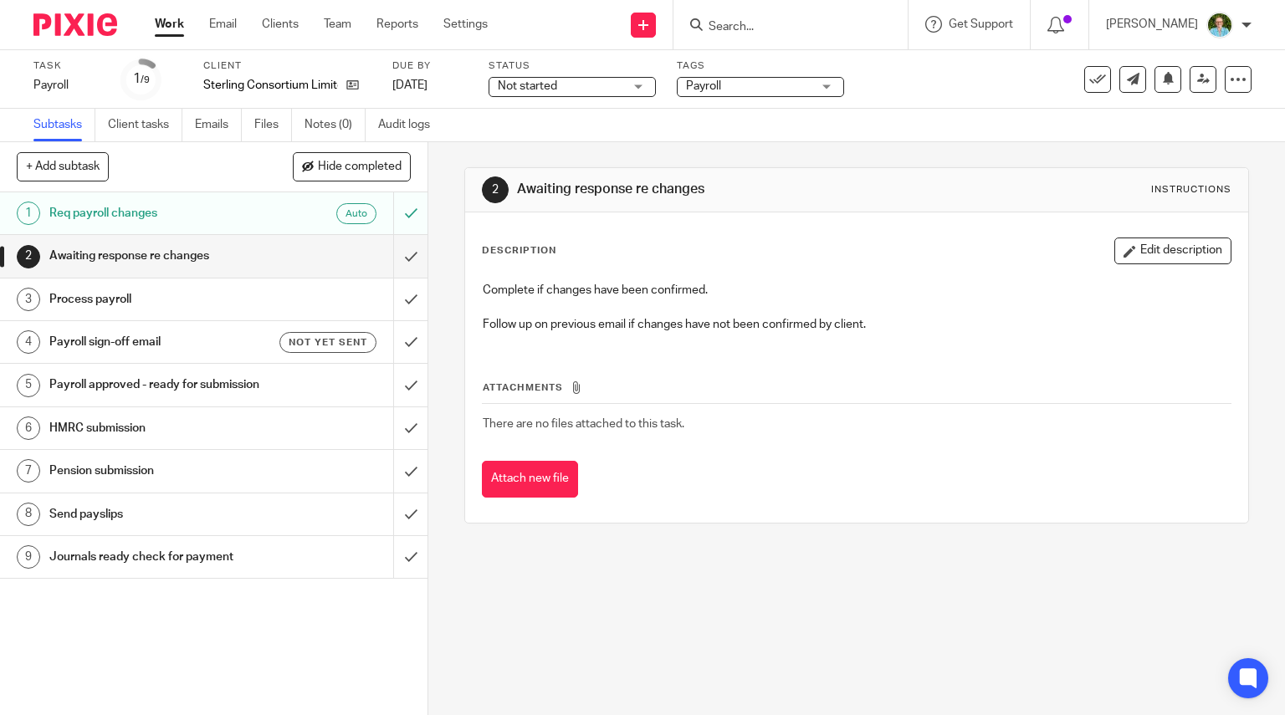
click at [273, 215] on div "Auto" at bounding box center [322, 213] width 109 height 21
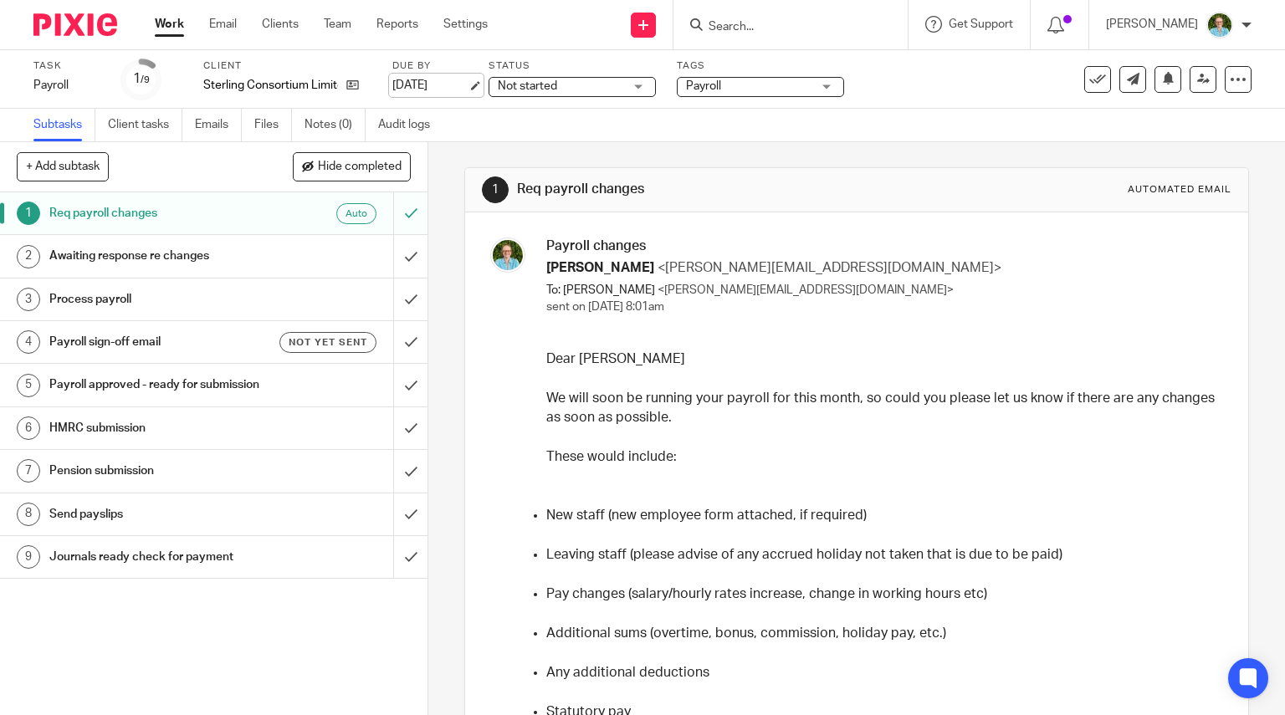
click at [448, 91] on link "5 Oct 2025" at bounding box center [429, 86] width 75 height 18
click at [798, 18] on form at bounding box center [796, 24] width 178 height 21
click at [778, 24] on input "Search" at bounding box center [782, 27] width 151 height 15
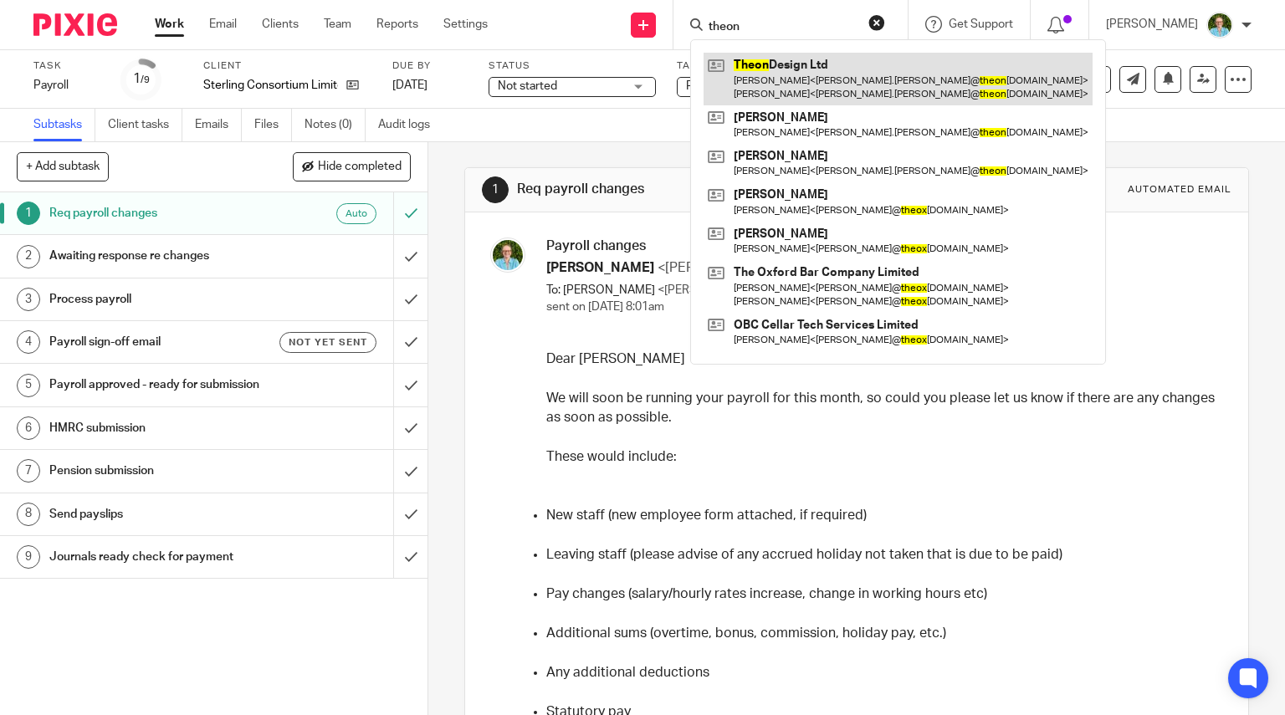
type input "theon"
click at [803, 73] on link at bounding box center [897, 79] width 389 height 52
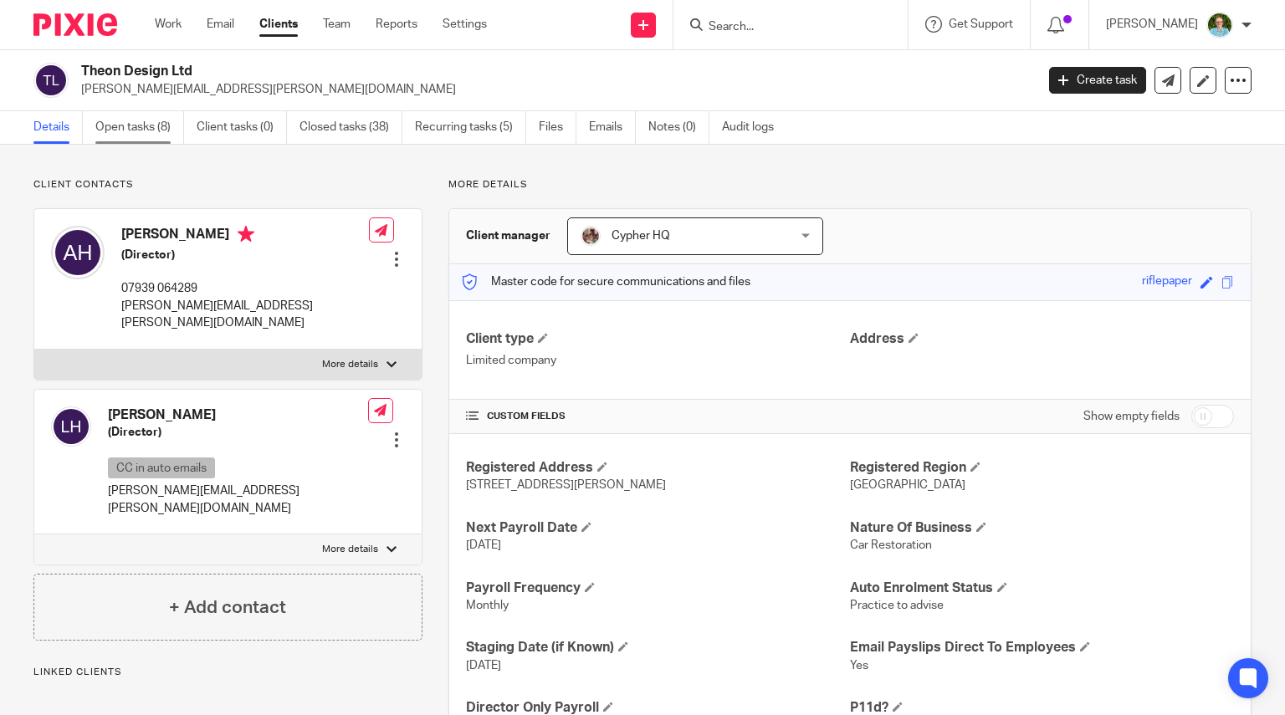
click at [157, 121] on link "Open tasks (8)" at bounding box center [139, 127] width 89 height 33
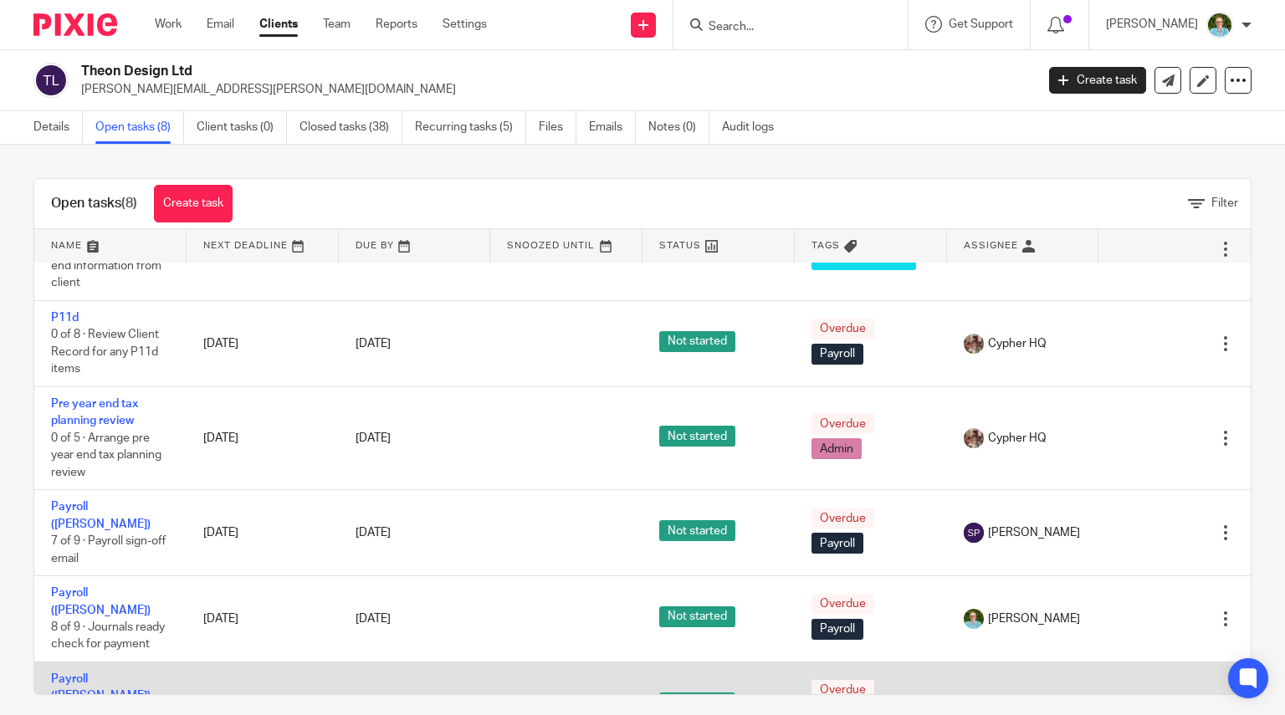
scroll to position [12, 0]
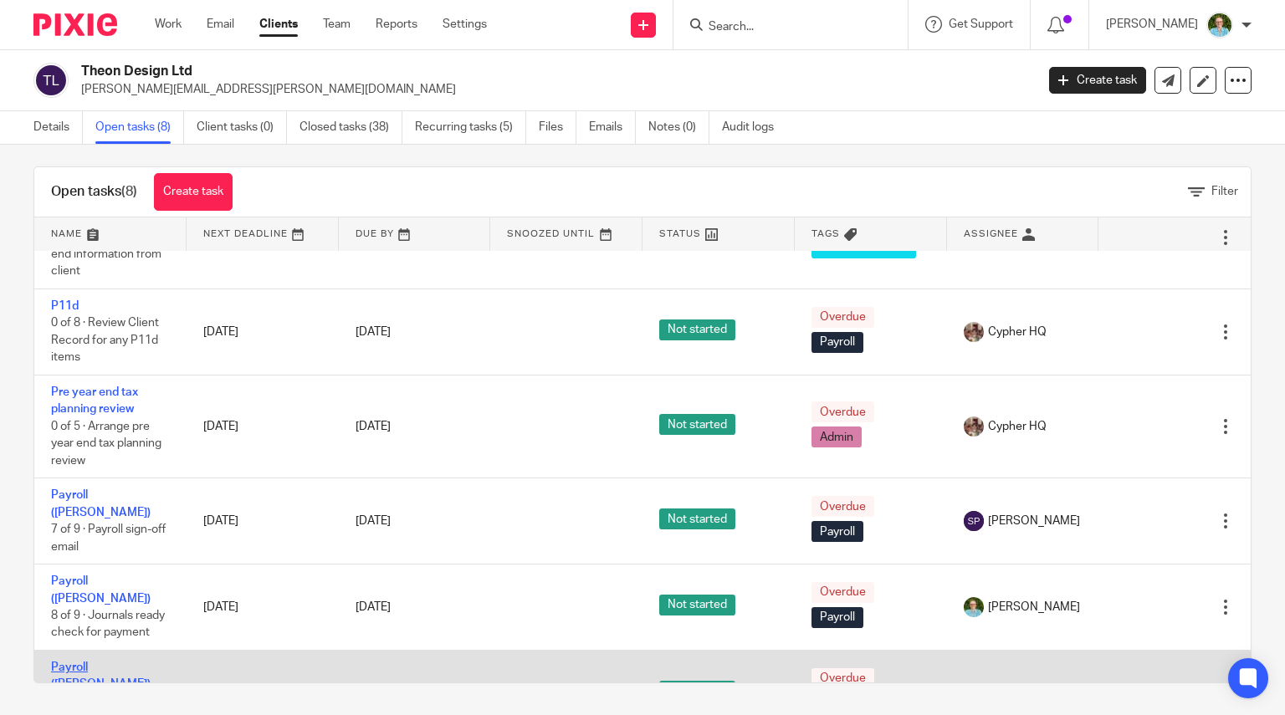
click at [97, 662] on link "Payroll ([PERSON_NAME])" at bounding box center [101, 676] width 100 height 28
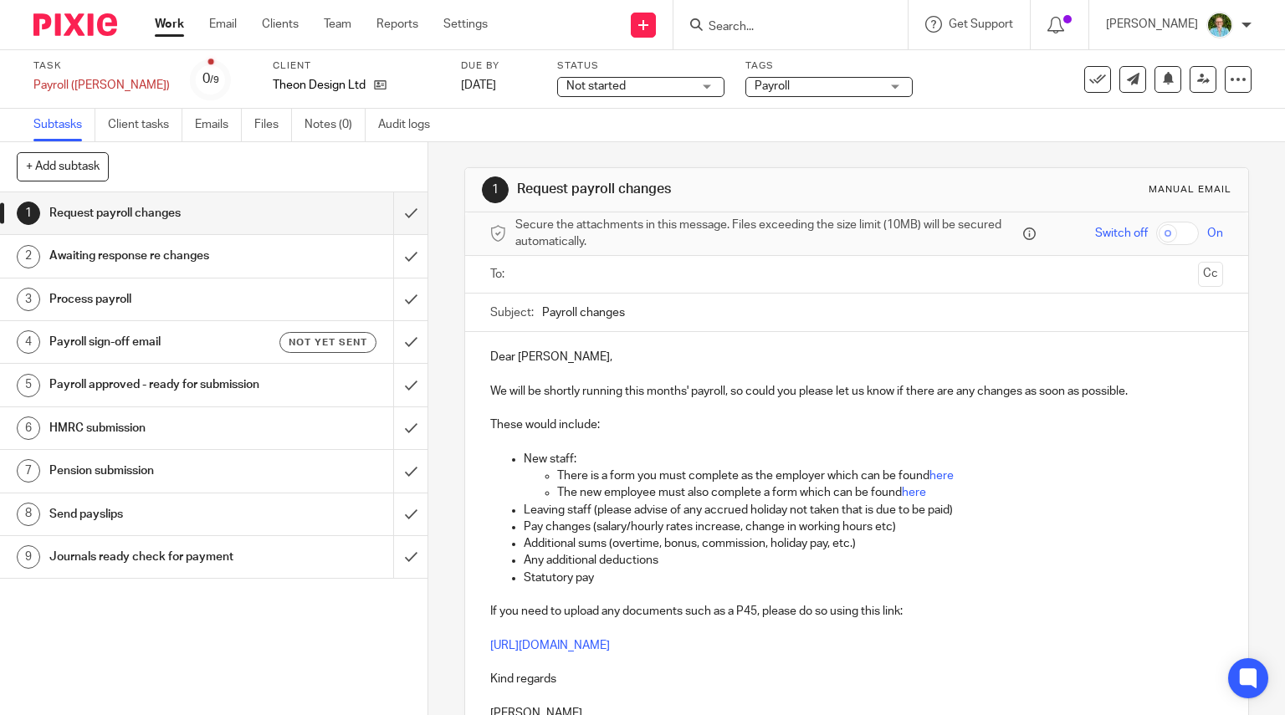
click at [528, 268] on input "text" at bounding box center [856, 274] width 670 height 19
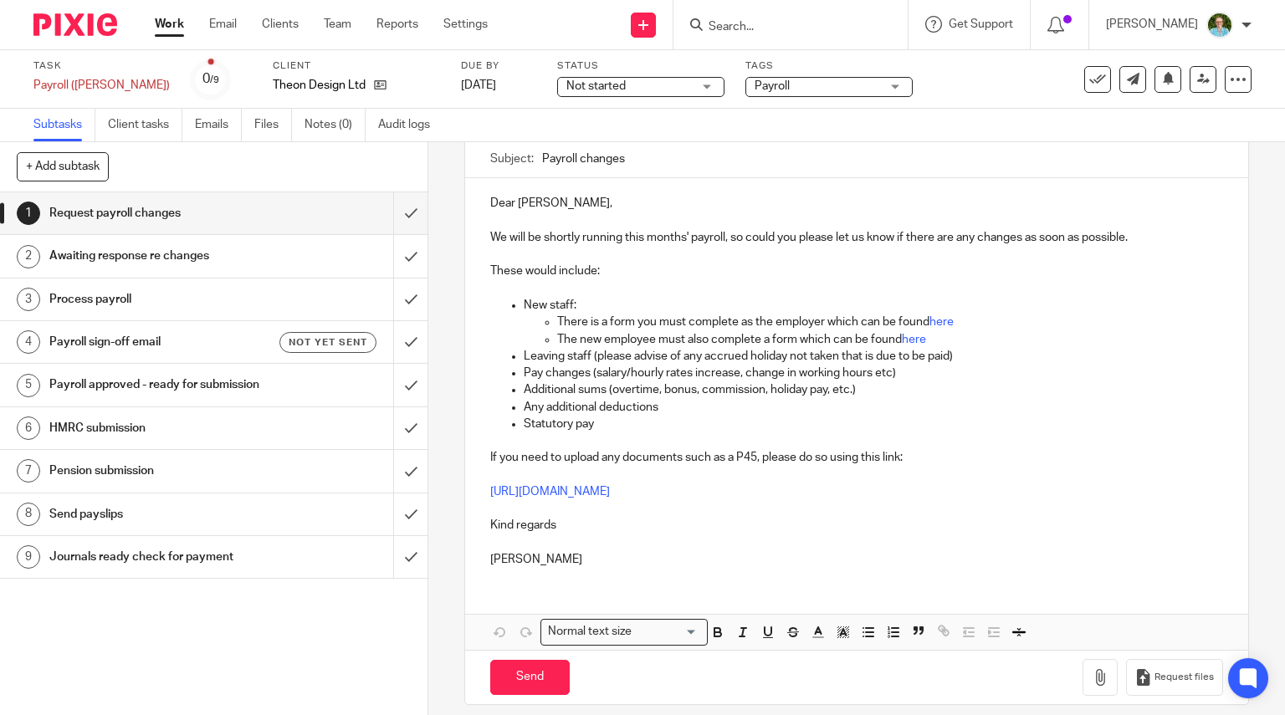
scroll to position [169, 0]
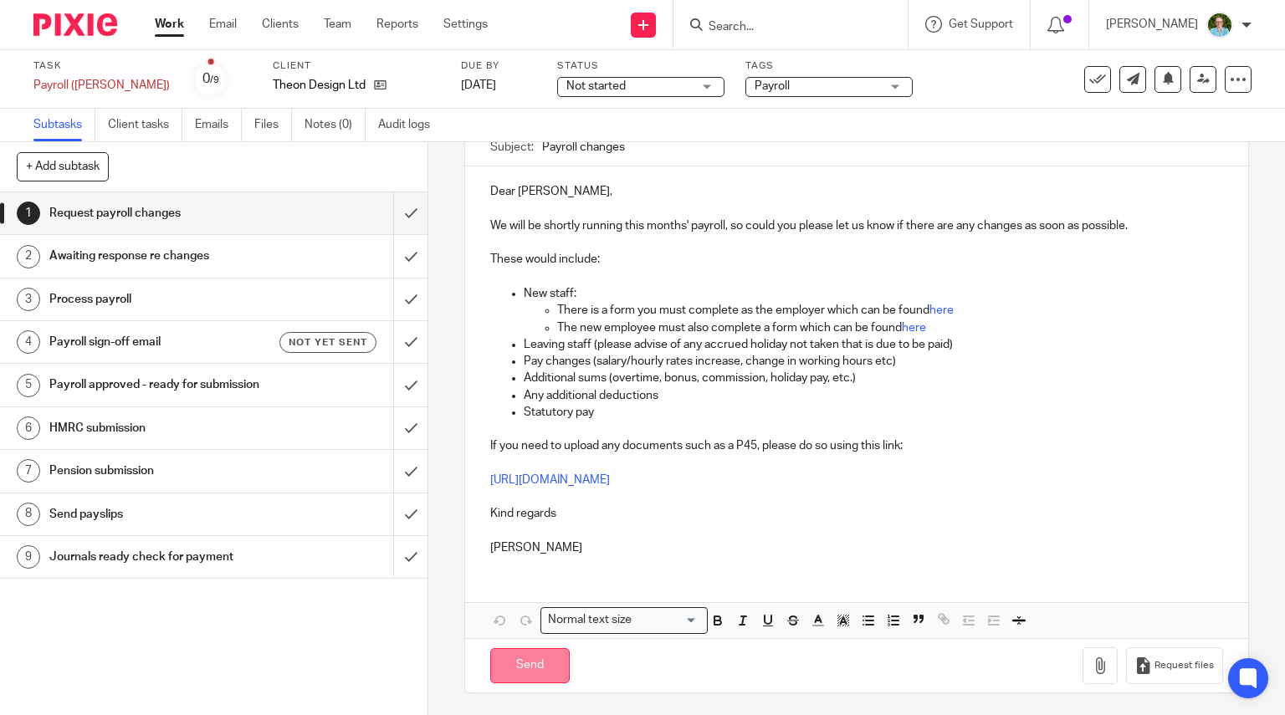
click at [542, 650] on input "Send" at bounding box center [529, 666] width 79 height 36
type input "Sent"
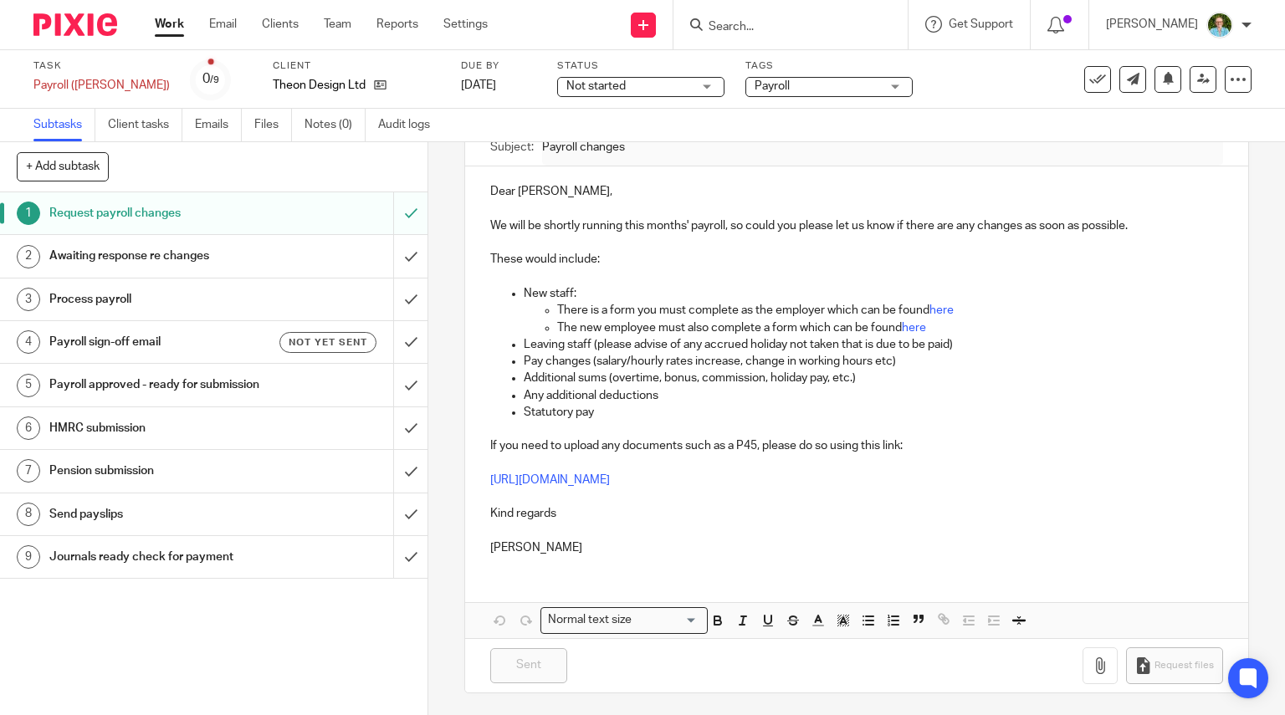
click at [753, 34] on form at bounding box center [796, 24] width 178 height 21
click at [749, 24] on input "Search" at bounding box center [782, 27] width 151 height 15
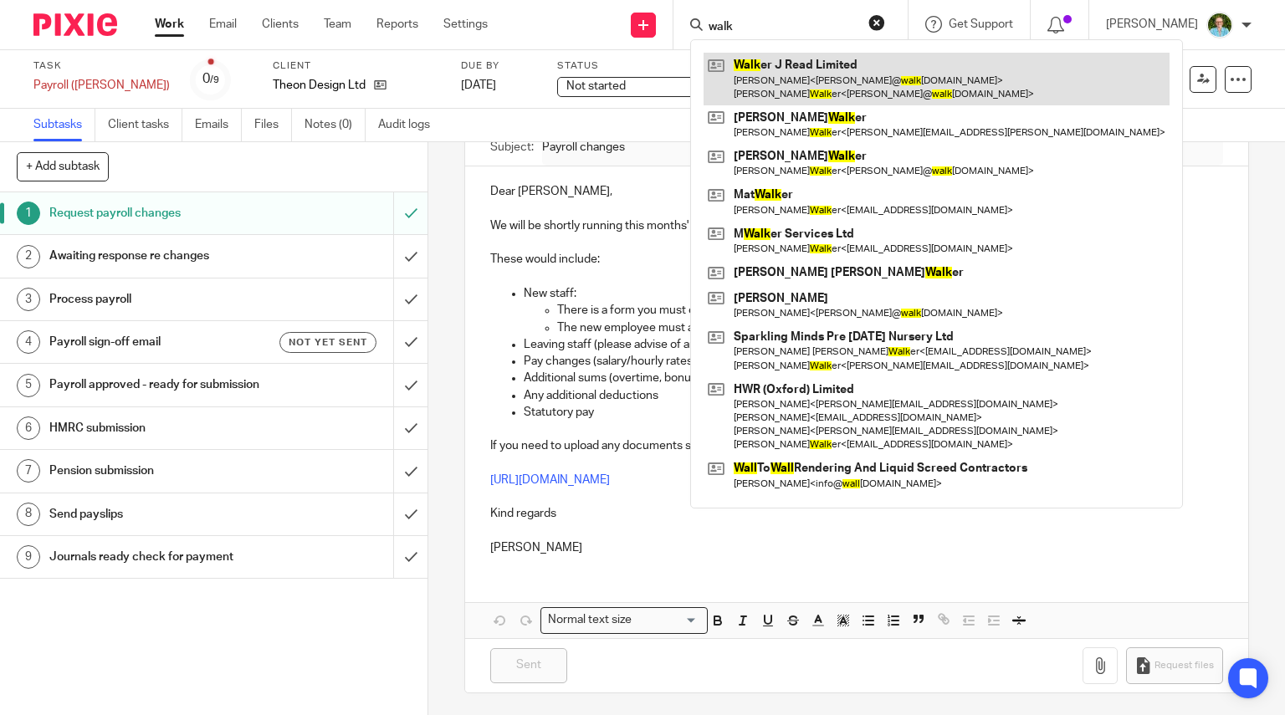
type input "walk"
click at [765, 64] on link at bounding box center [936, 79] width 466 height 52
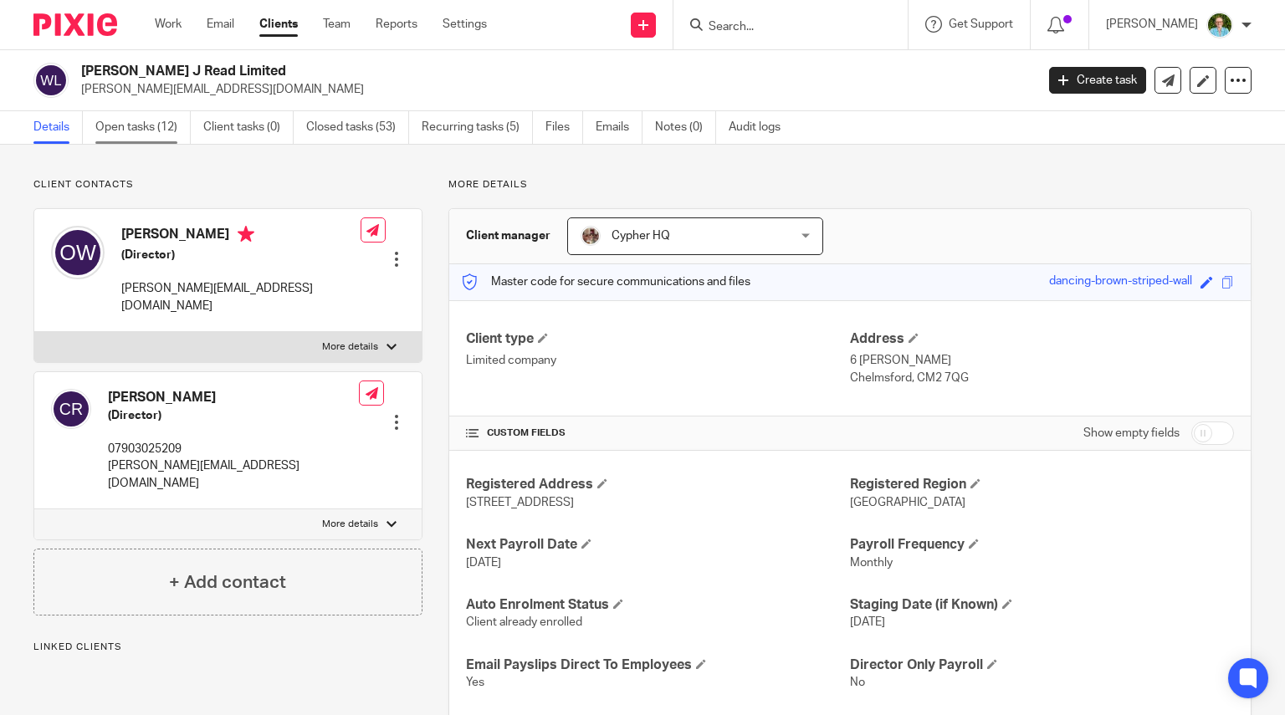
click at [166, 122] on link "Open tasks (12)" at bounding box center [142, 127] width 95 height 33
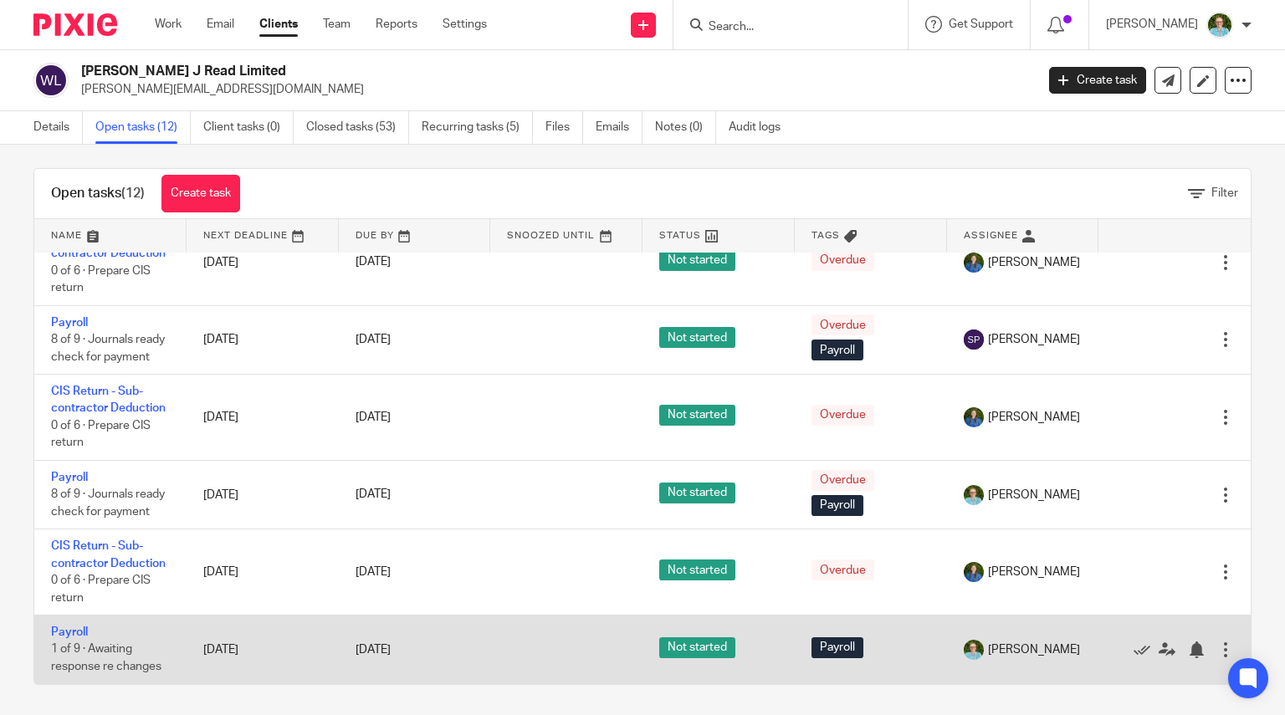
scroll to position [12, 0]
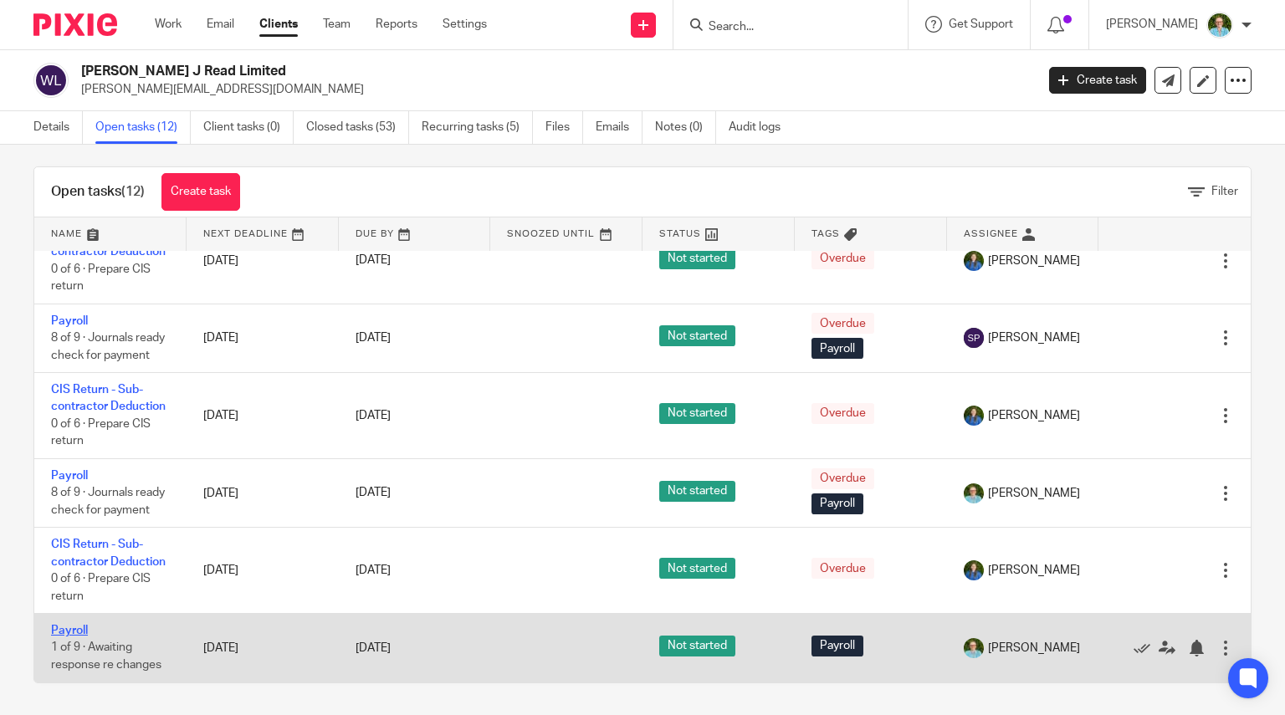
click at [70, 626] on link "Payroll" at bounding box center [69, 631] width 37 height 12
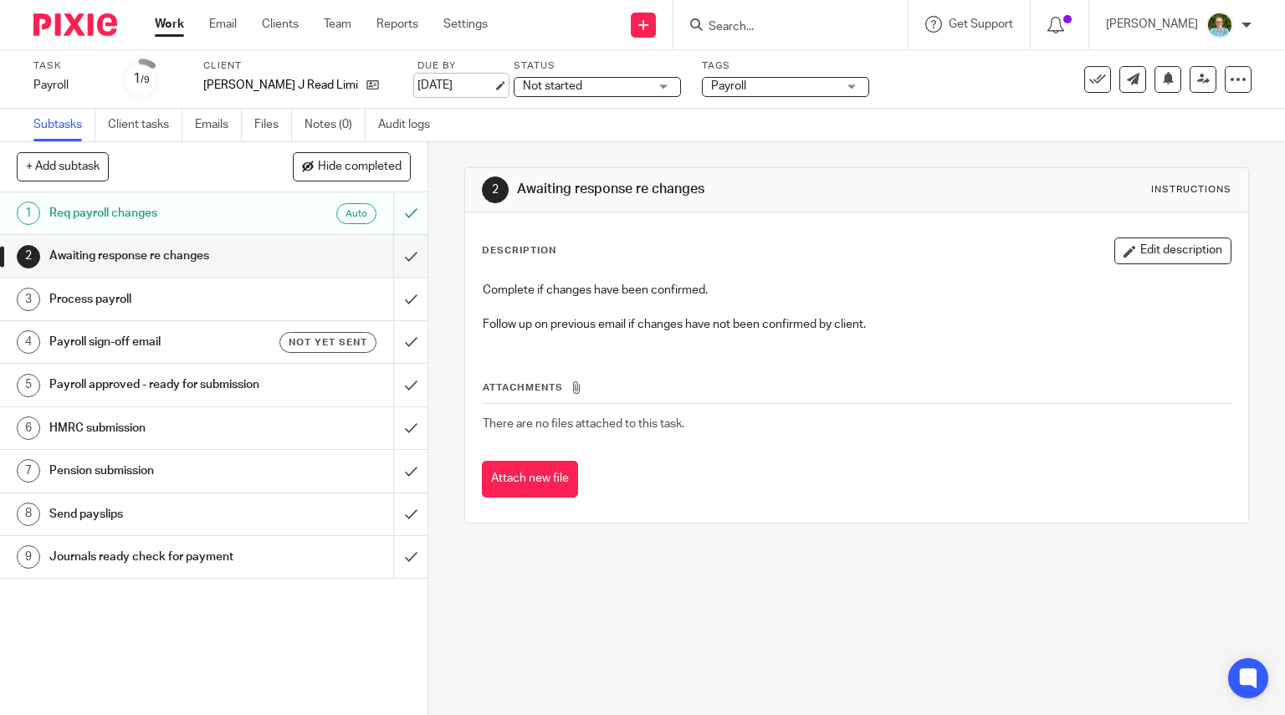
click at [423, 83] on link "[DATE]" at bounding box center [454, 86] width 75 height 18
click at [281, 207] on div "Auto" at bounding box center [322, 213] width 109 height 21
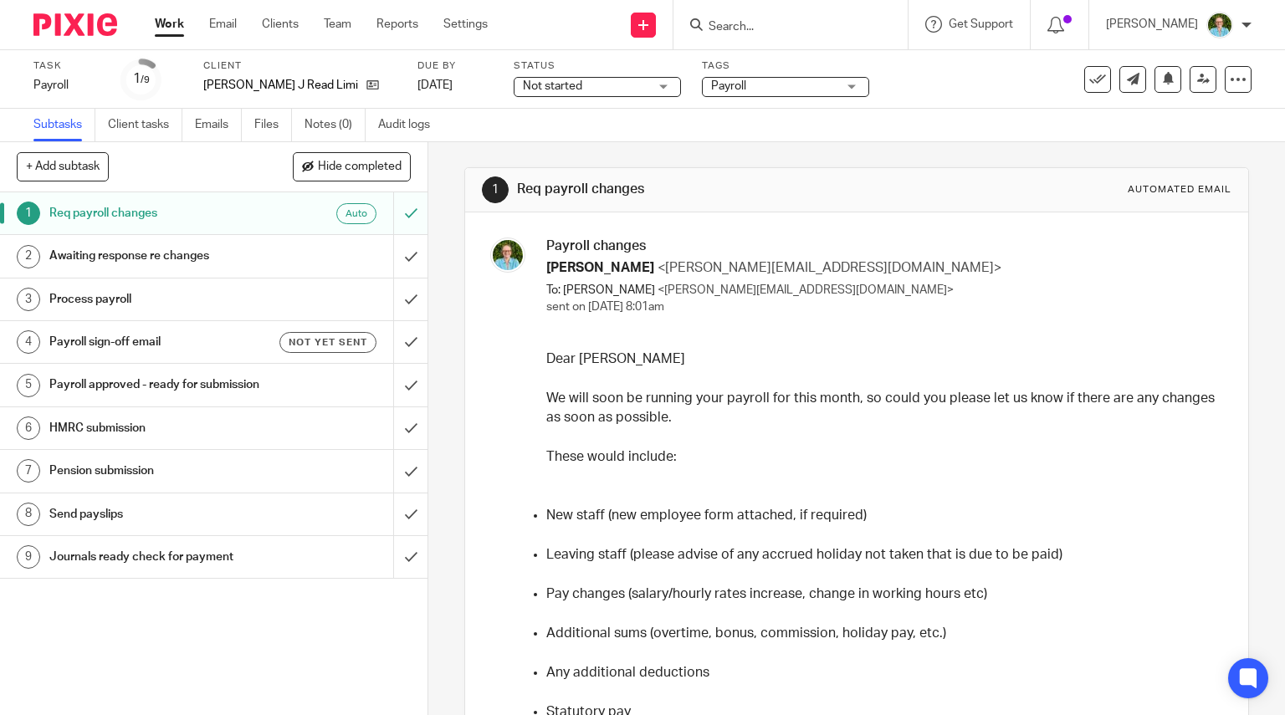
click at [790, 26] on input "Search" at bounding box center [782, 27] width 151 height 15
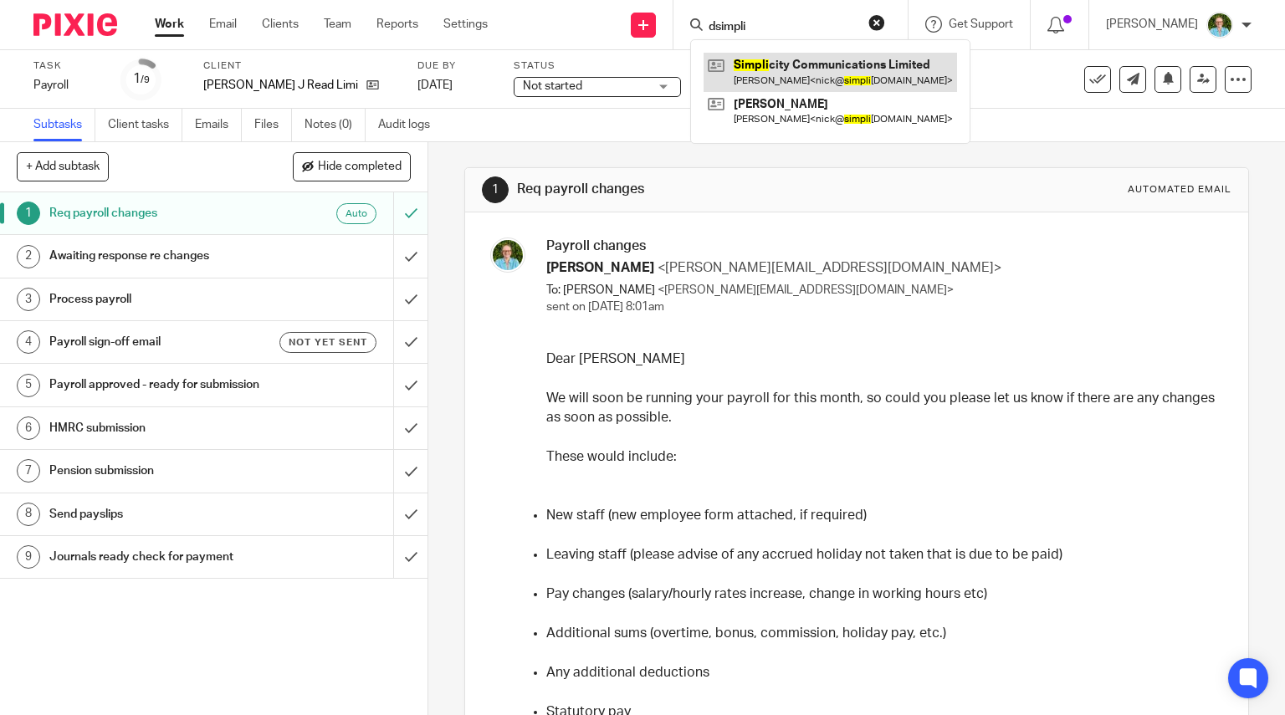
type input "dsimpli"
click at [922, 80] on link at bounding box center [829, 72] width 253 height 38
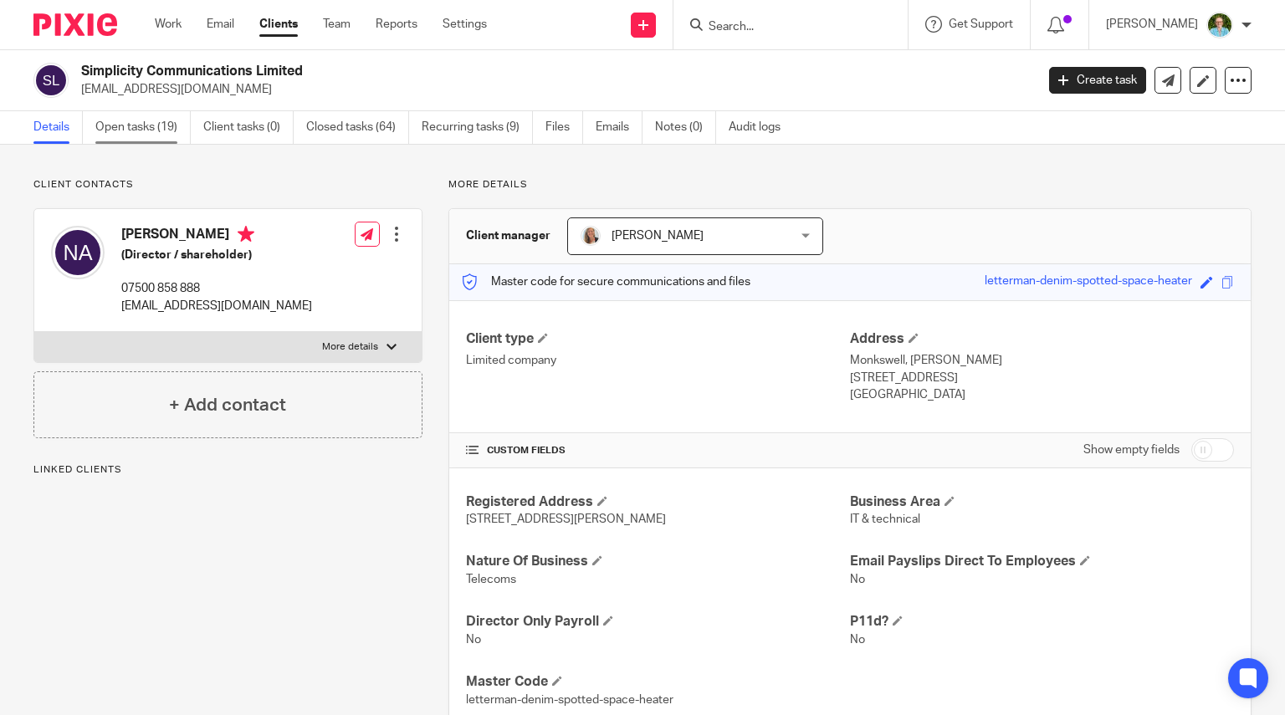
click at [161, 118] on link "Open tasks (19)" at bounding box center [142, 127] width 95 height 33
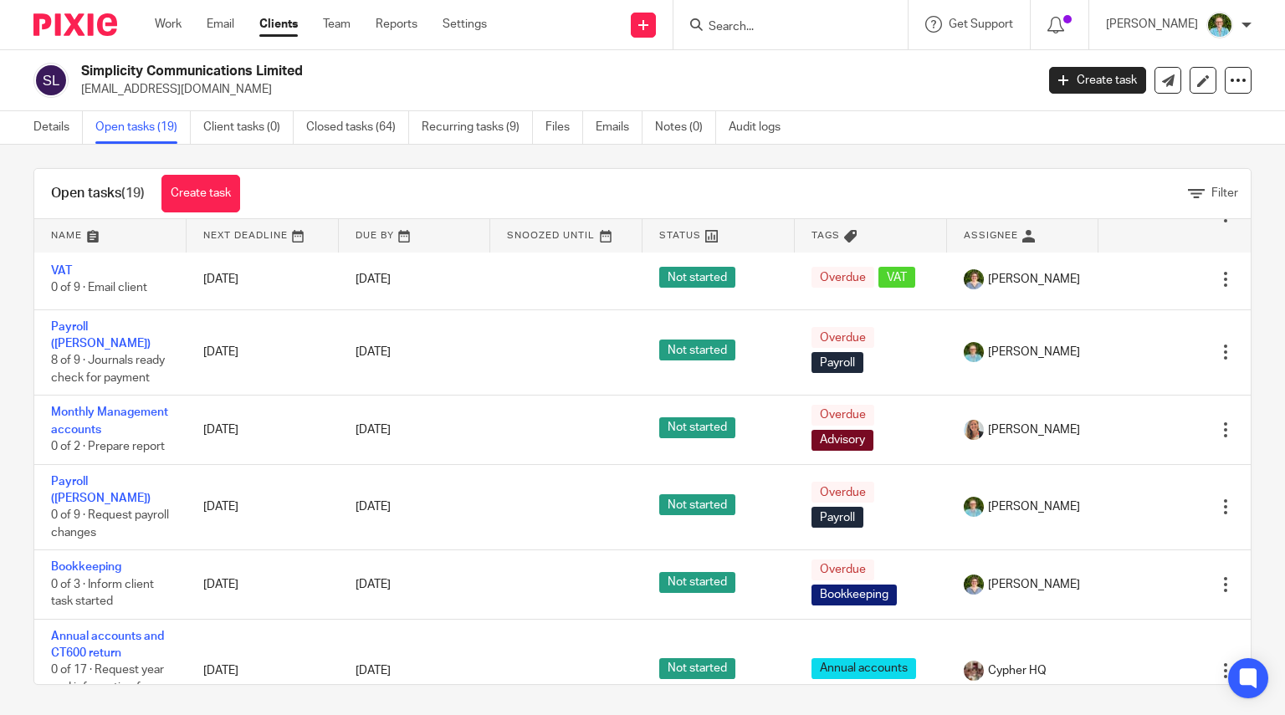
scroll to position [12, 0]
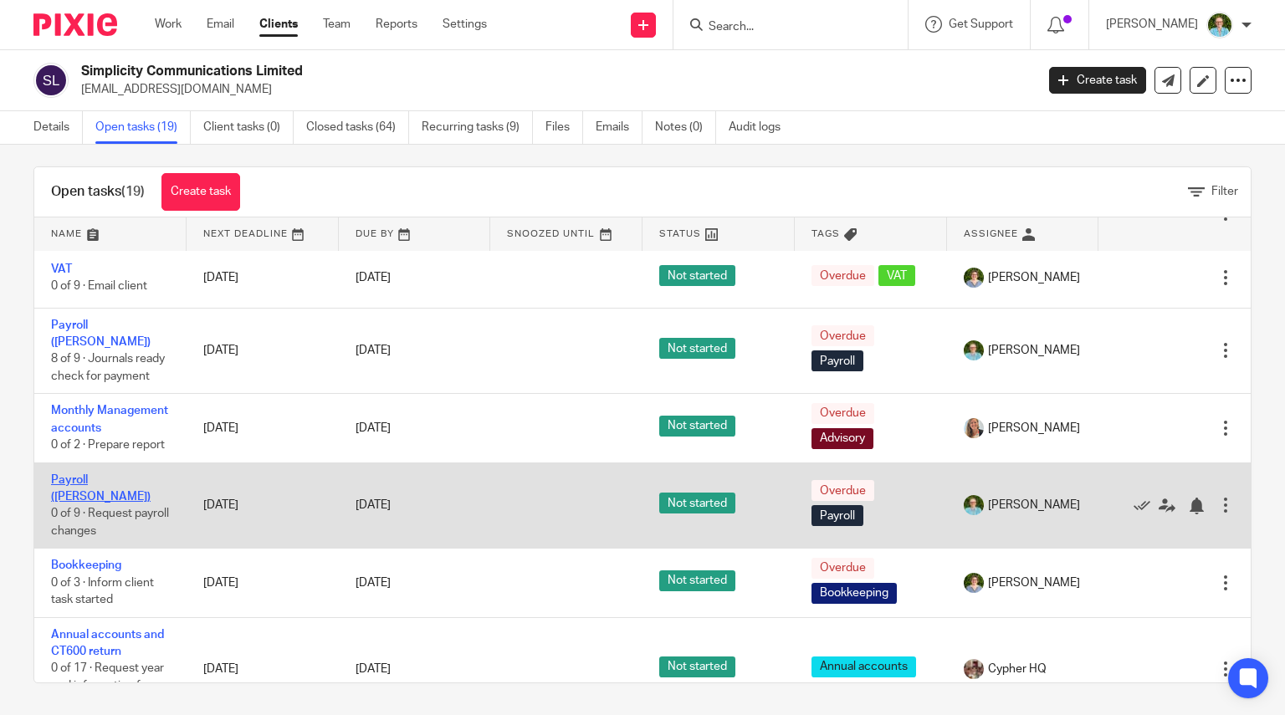
click at [57, 503] on link "Payroll ([PERSON_NAME])" at bounding box center [101, 488] width 100 height 28
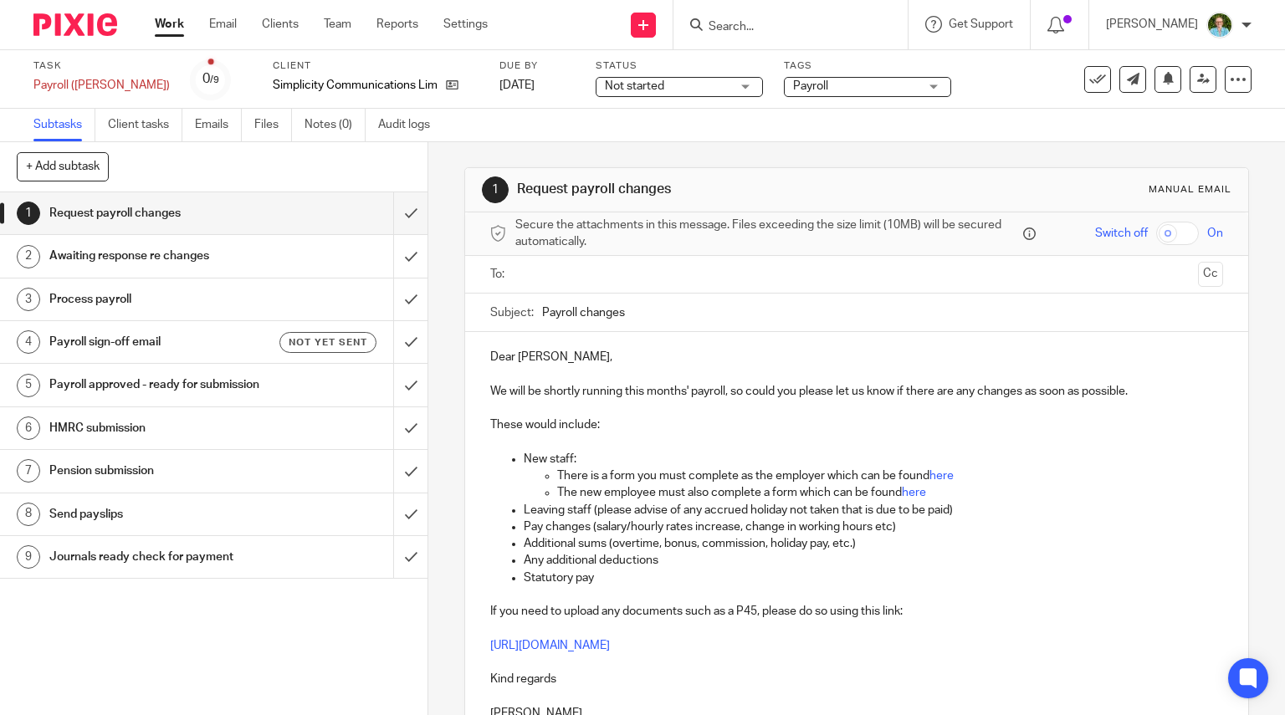
click at [567, 268] on input "text" at bounding box center [856, 274] width 670 height 19
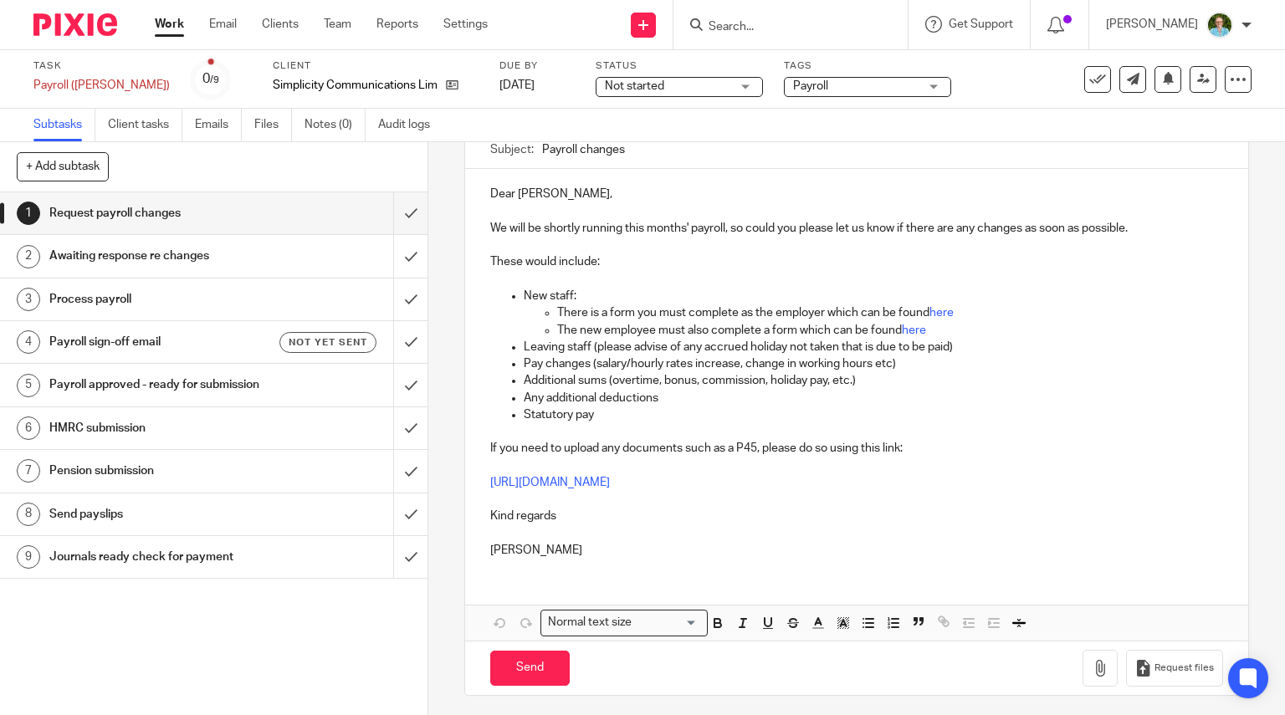
scroll to position [169, 0]
click at [544, 661] on input "Send" at bounding box center [529, 666] width 79 height 36
type input "Sent"
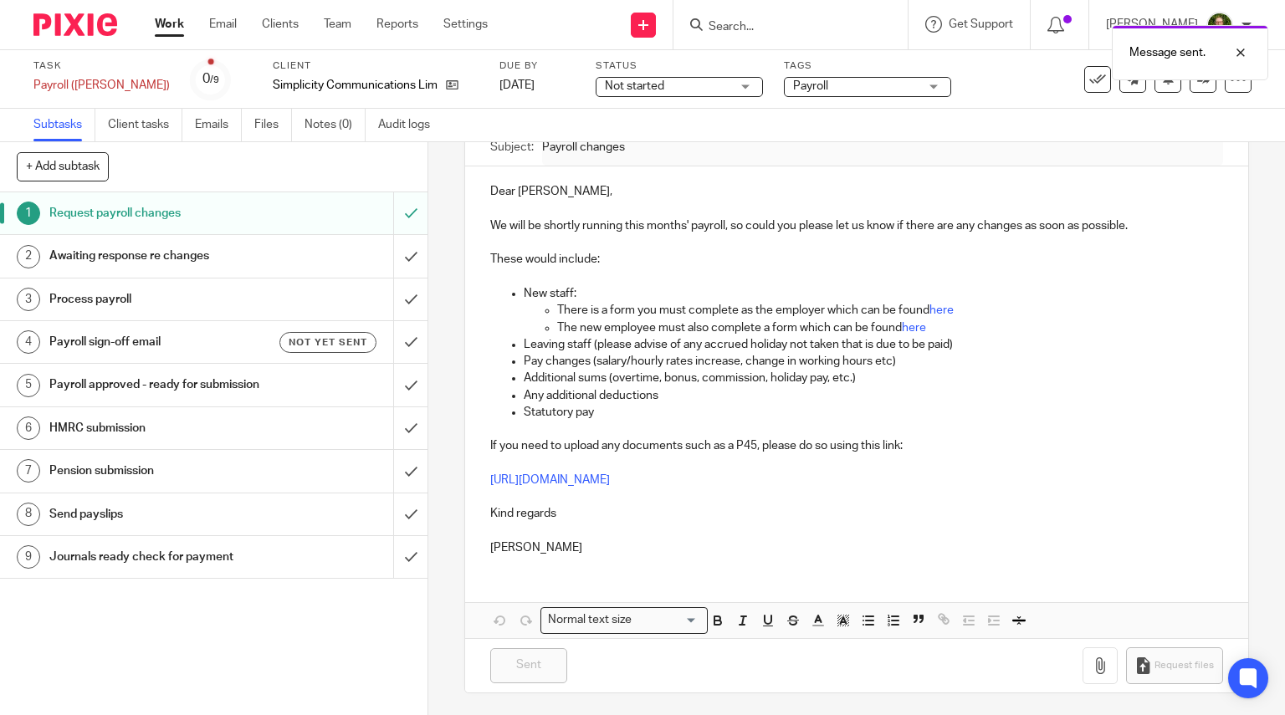
click at [95, 29] on img at bounding box center [75, 24] width 84 height 23
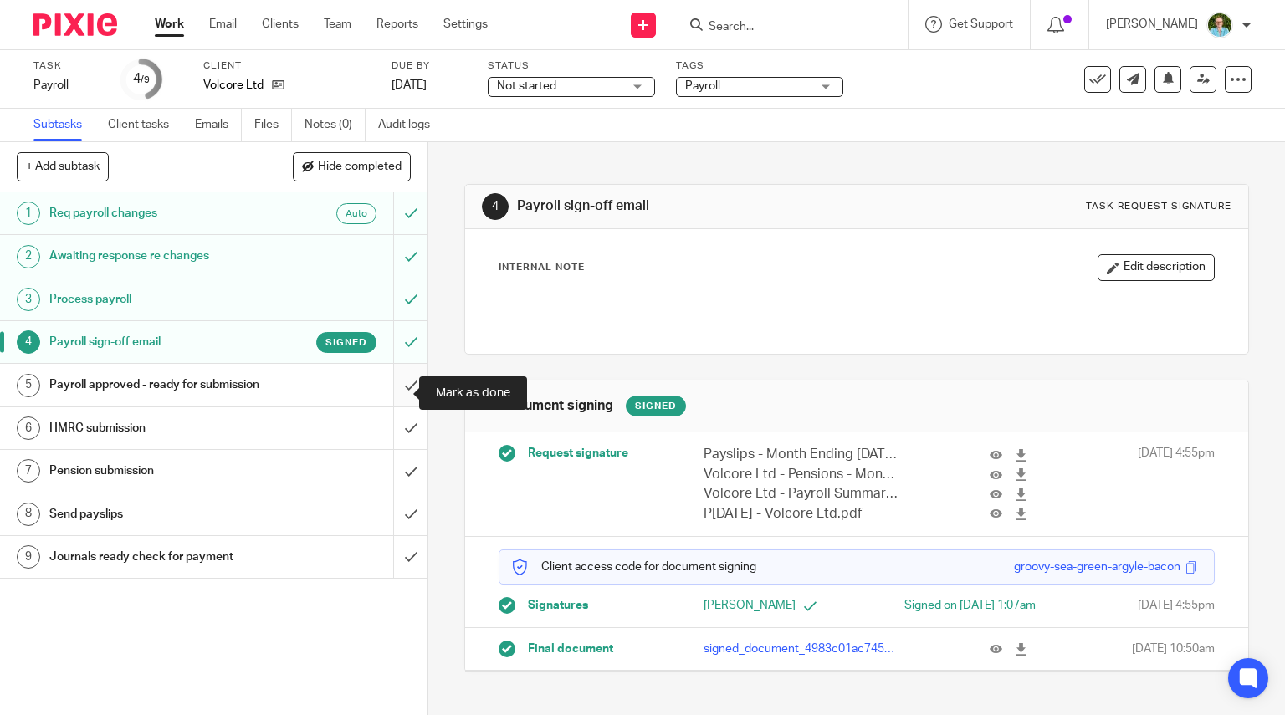
click at [408, 391] on input "submit" at bounding box center [213, 385] width 427 height 42
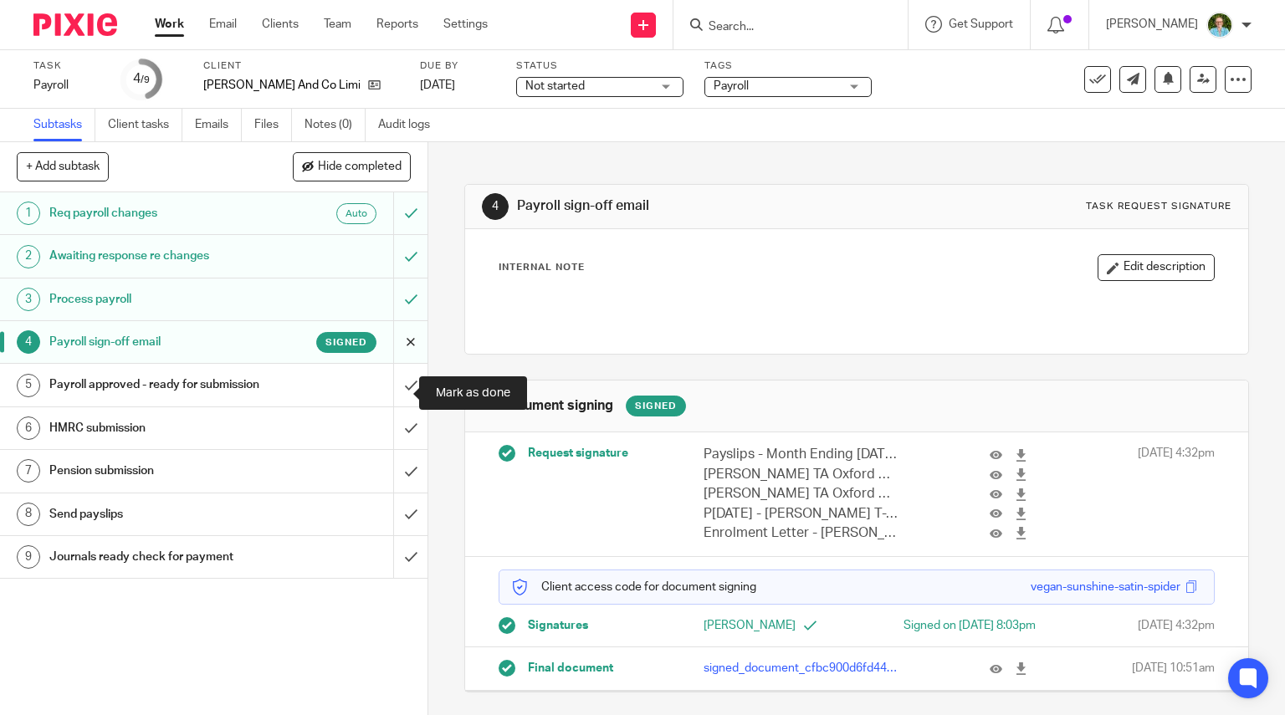
drag, startPoint x: 401, startPoint y: 390, endPoint x: 393, endPoint y: 340, distance: 50.9
click at [401, 390] on input "submit" at bounding box center [213, 385] width 427 height 42
